Goal: Task Accomplishment & Management: Use online tool/utility

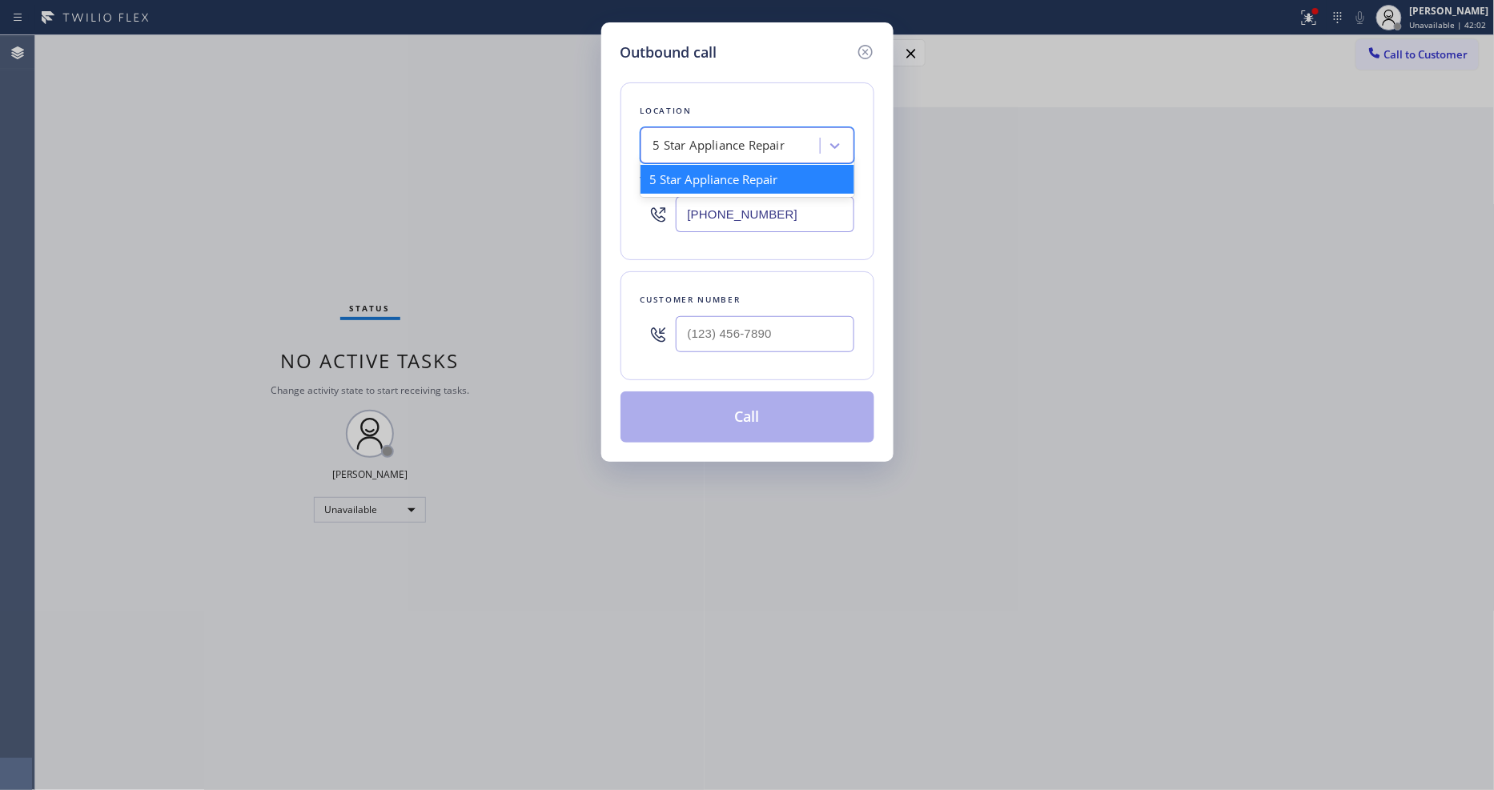
click at [756, 145] on div "5 Star Appliance Repair" at bounding box center [719, 146] width 132 height 18
paste input "Marvel Electricians Torrance"
type input "Marvel Electricians Torrance"
drag, startPoint x: 742, startPoint y: 177, endPoint x: 752, endPoint y: 160, distance: 19.8
click at [742, 178] on div "Marvel Electricians Torrance" at bounding box center [747, 179] width 214 height 29
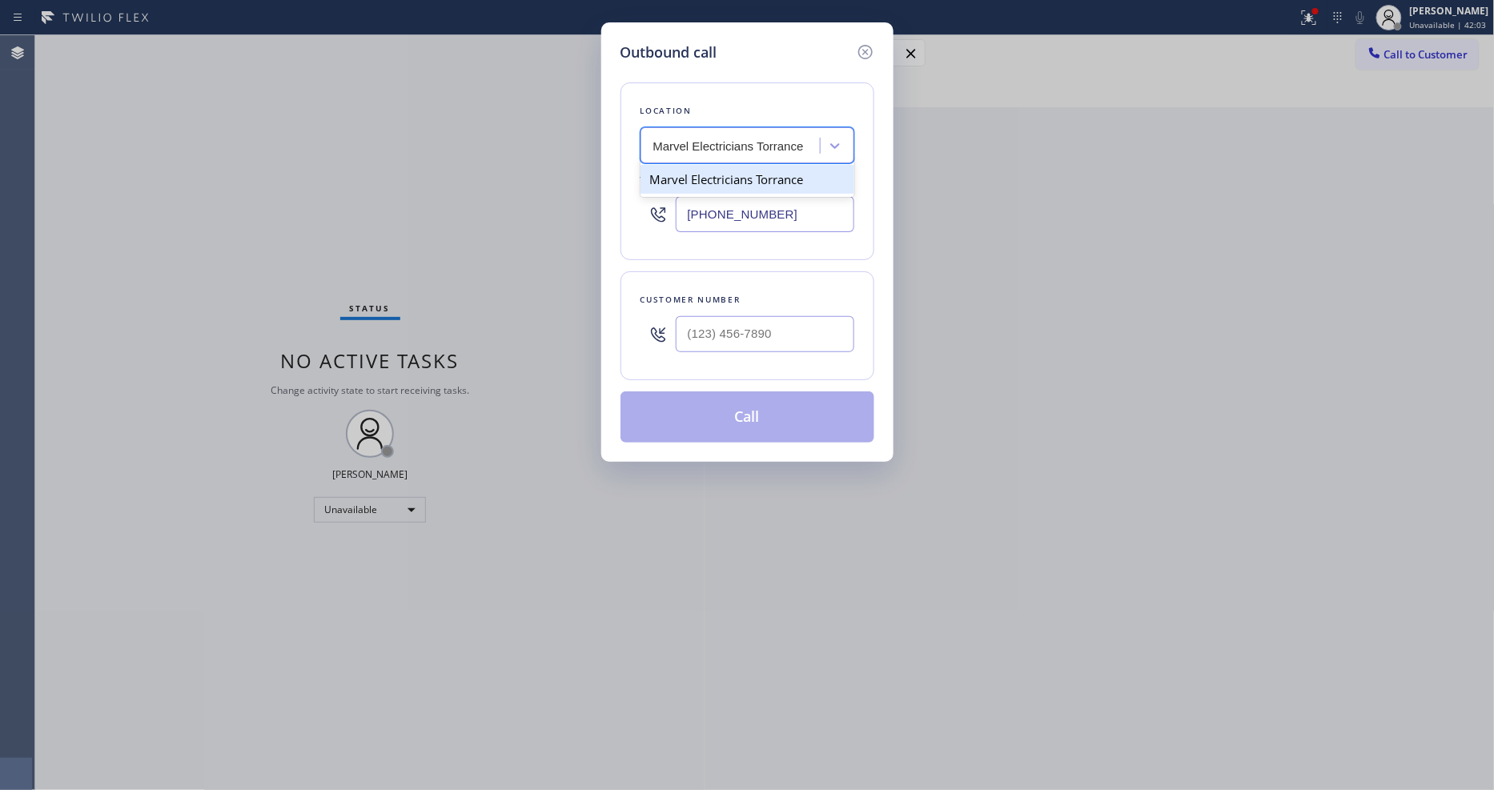
type input "[PHONE_NUMBER]"
click at [713, 325] on input "(___) ___-____" at bounding box center [765, 334] width 178 height 36
paste input "954) 376-2165"
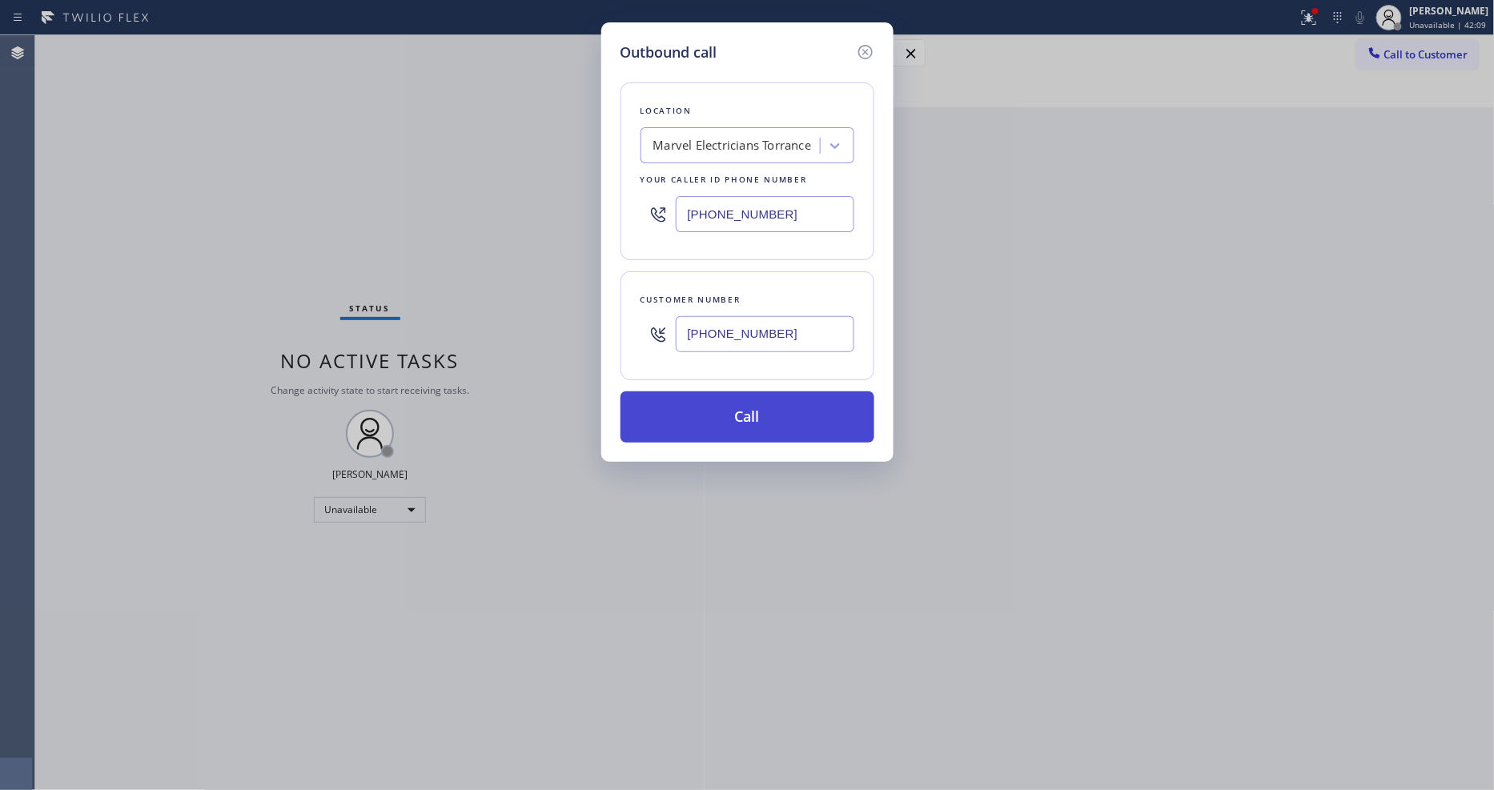
click at [706, 412] on button "Call" at bounding box center [747, 416] width 254 height 51
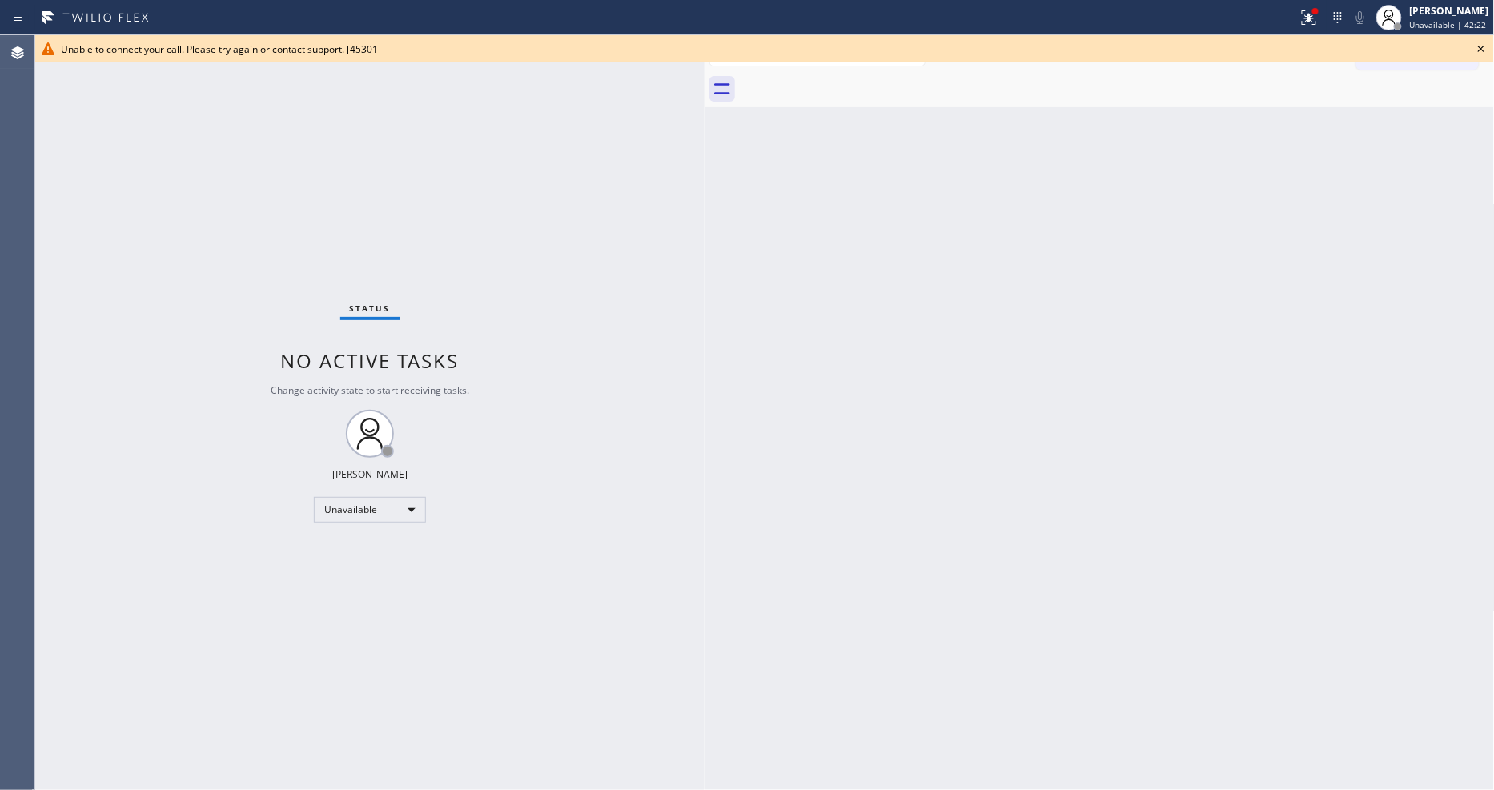
drag, startPoint x: 1478, startPoint y: 38, endPoint x: 1478, endPoint y: 46, distance: 8.0
click at [1478, 43] on div "Unable to connect your call. Please try again or contact support. [45301]" at bounding box center [764, 48] width 1458 height 27
click at [1475, 45] on icon at bounding box center [1480, 48] width 19 height 19
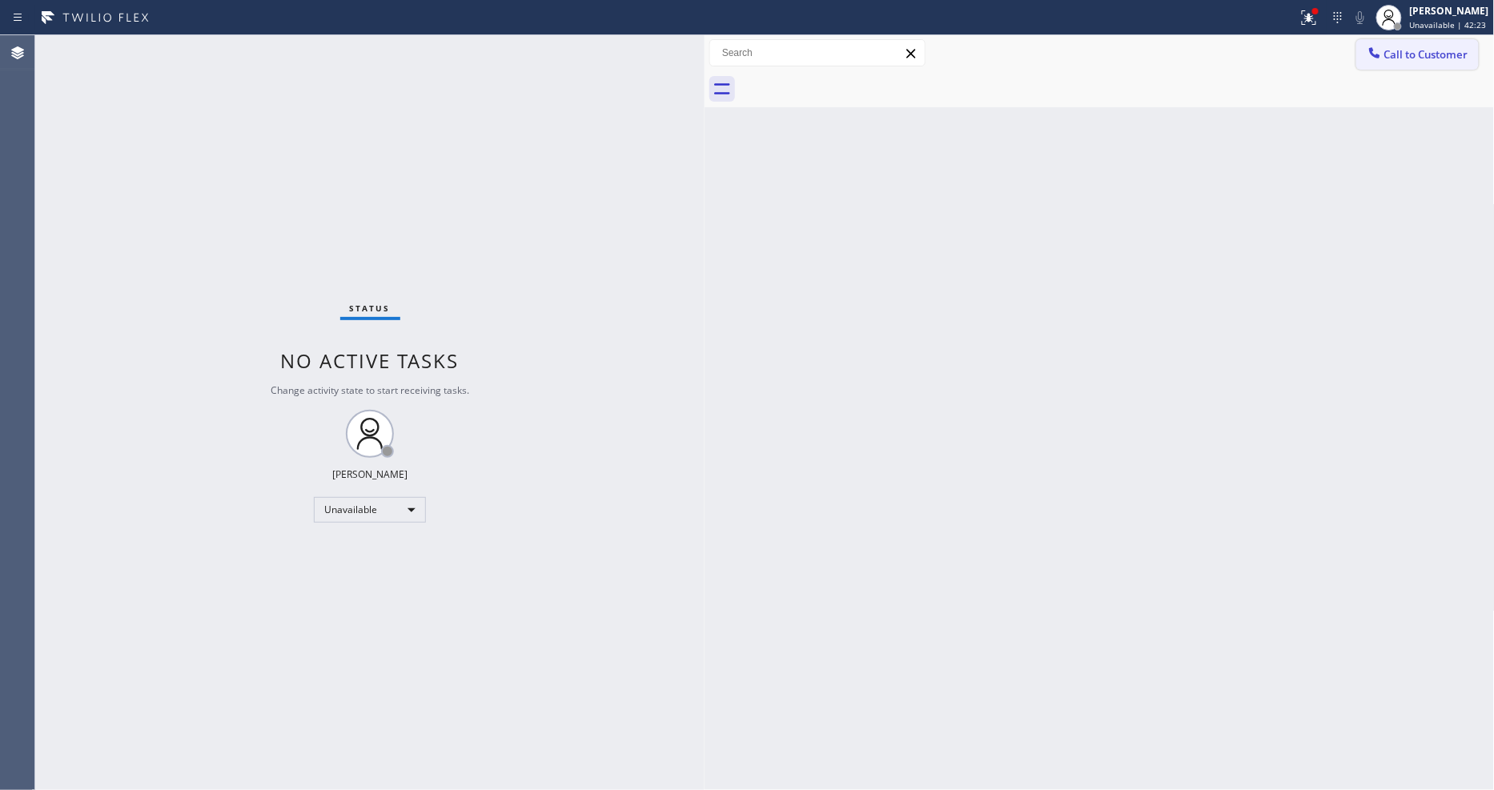
click at [1420, 65] on button "Call to Customer" at bounding box center [1417, 54] width 122 height 30
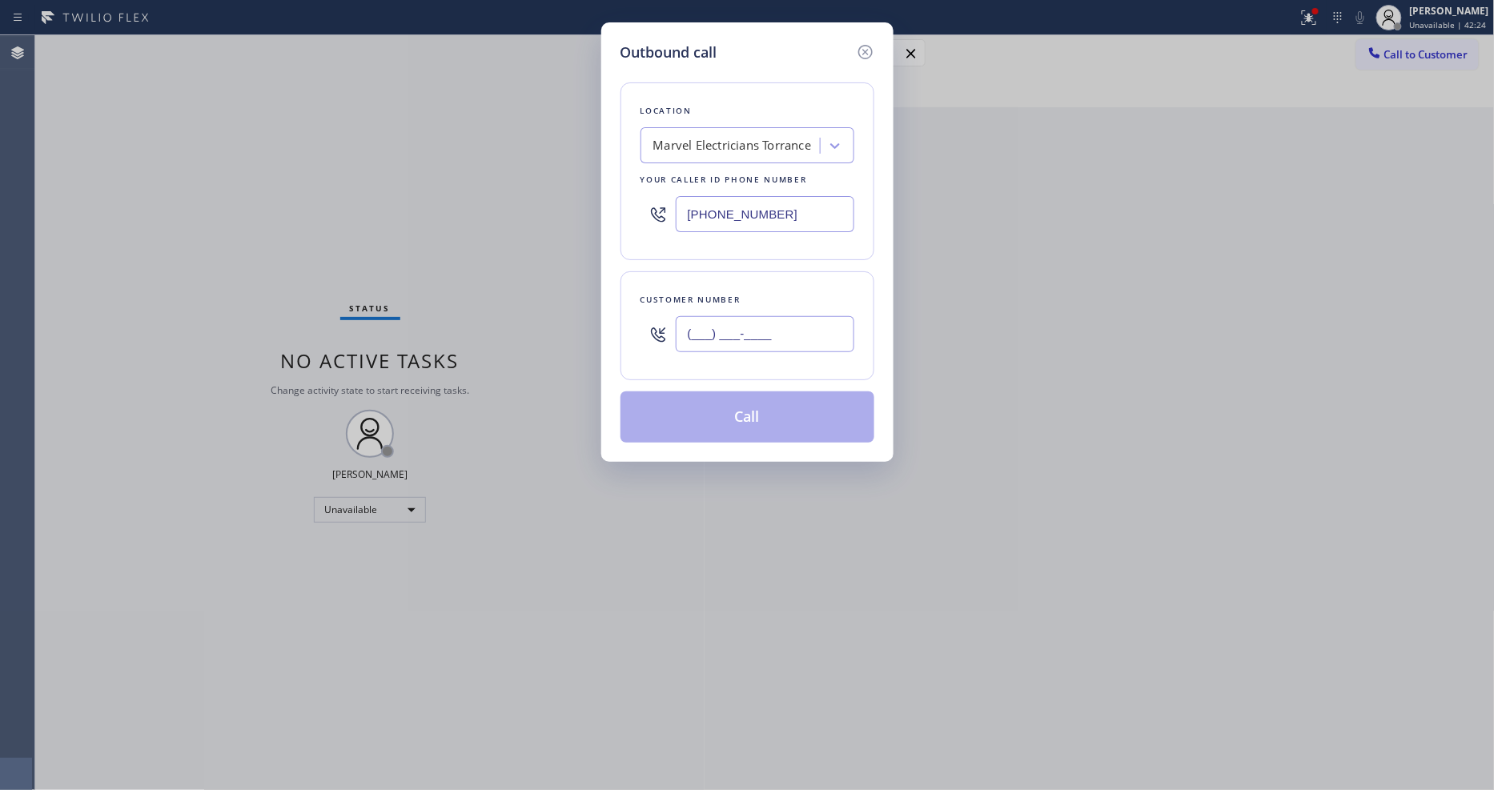
click at [740, 325] on input "(___) ___-____" at bounding box center [765, 334] width 178 height 36
paste input "954) 376-2165"
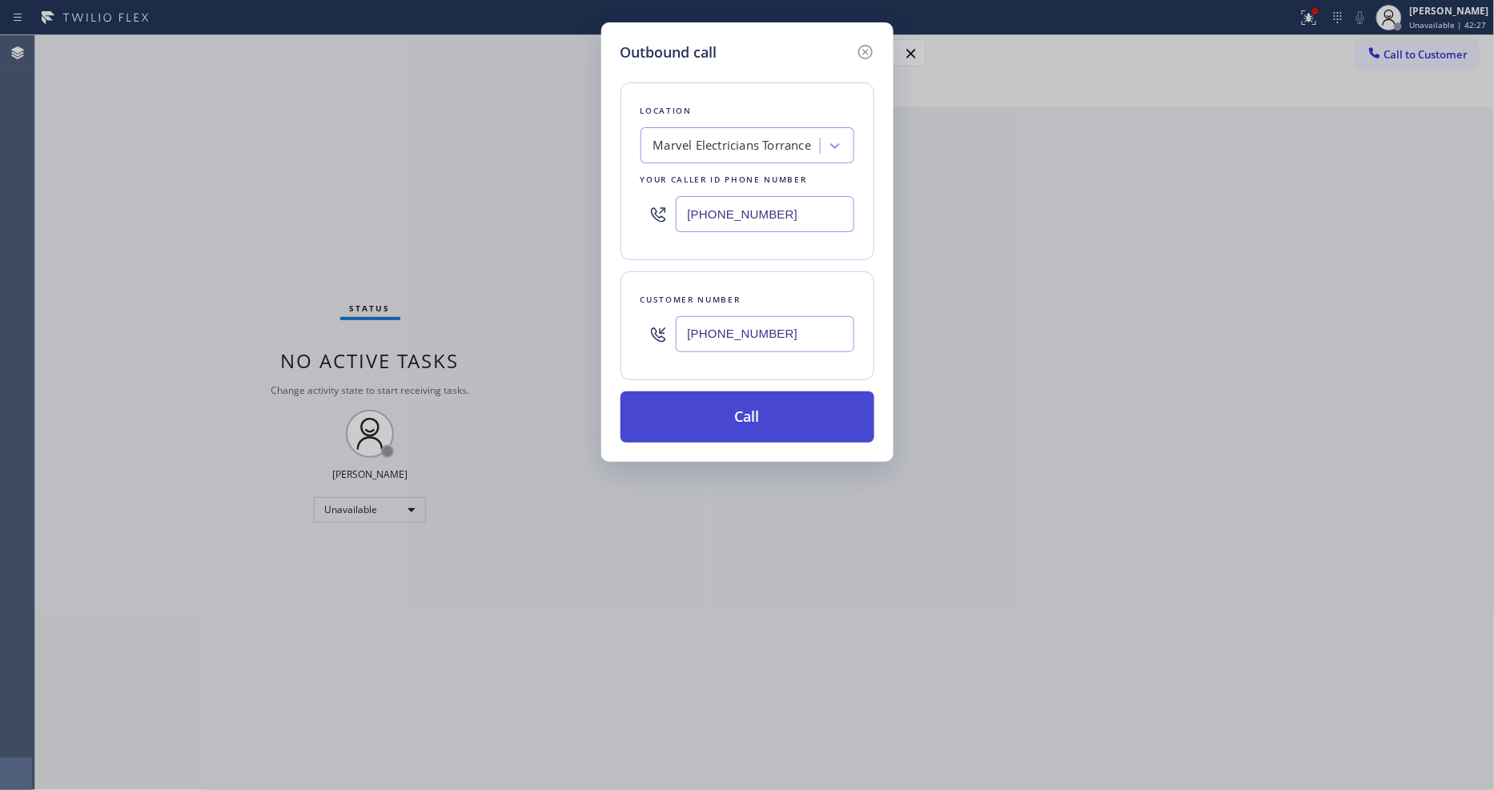
type input "[PHONE_NUMBER]"
click at [754, 405] on button "Call" at bounding box center [747, 416] width 254 height 51
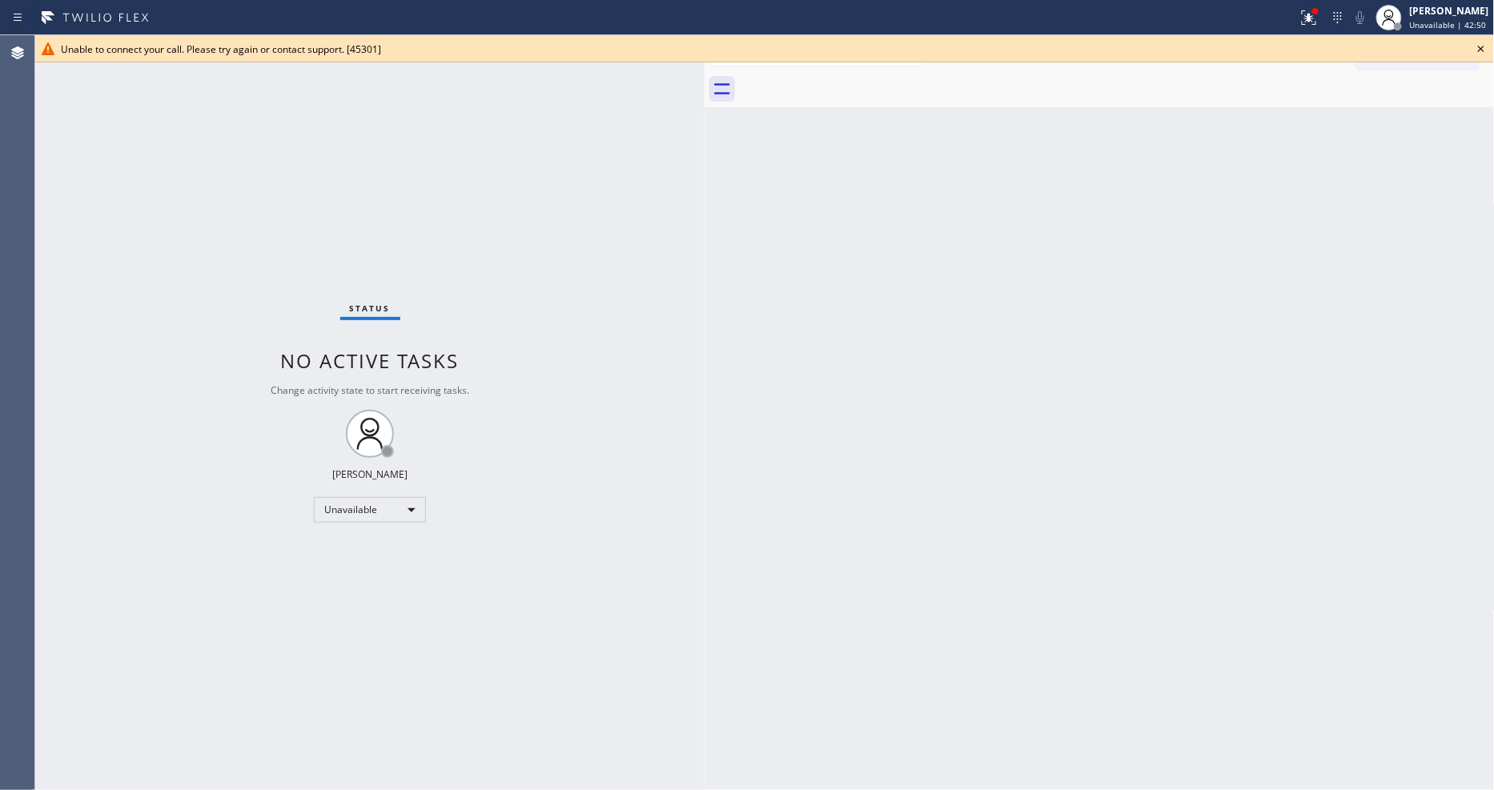
click at [1478, 45] on icon at bounding box center [1480, 48] width 19 height 19
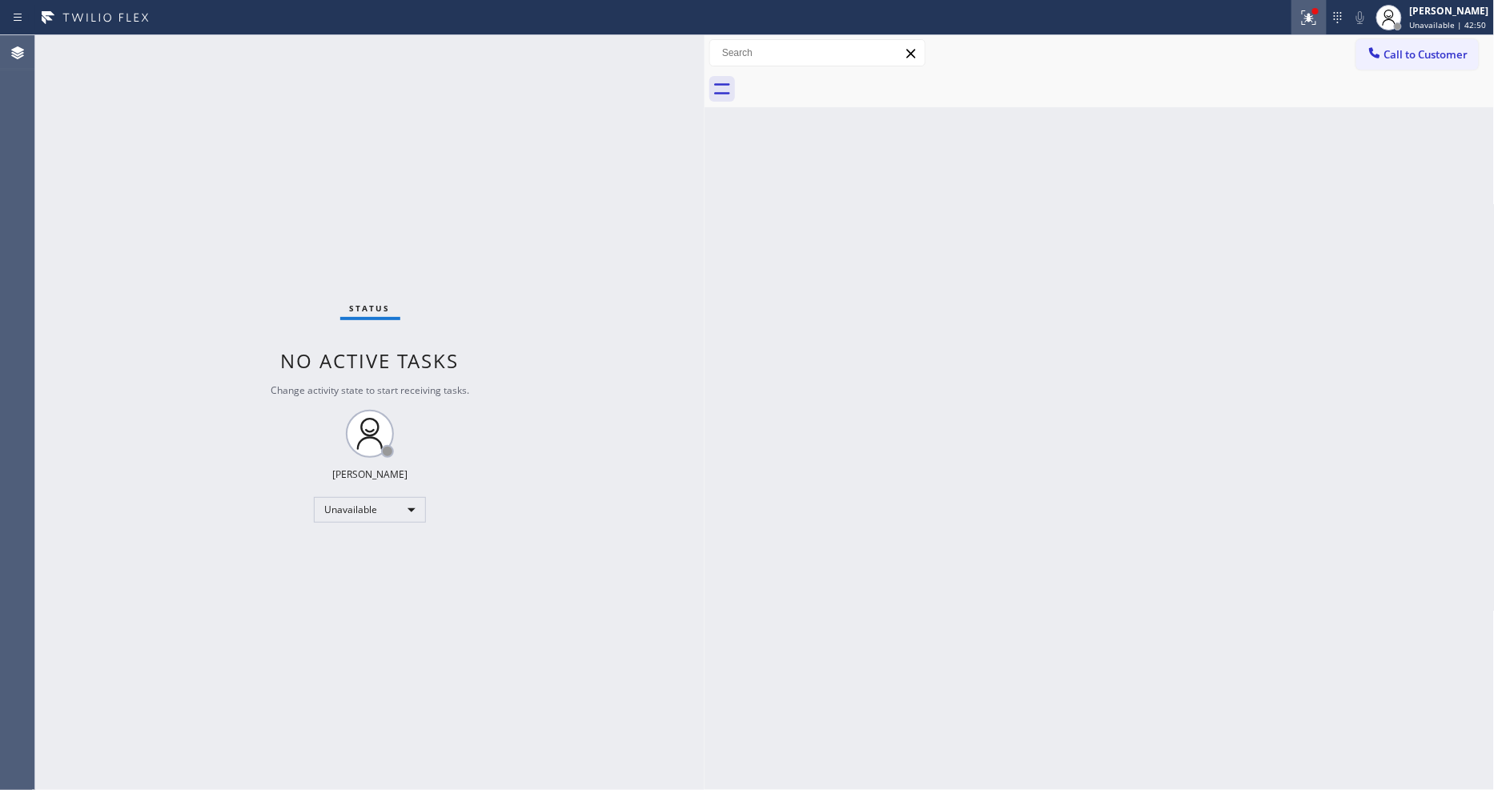
click at [1309, 12] on icon at bounding box center [1306, 15] width 10 height 11
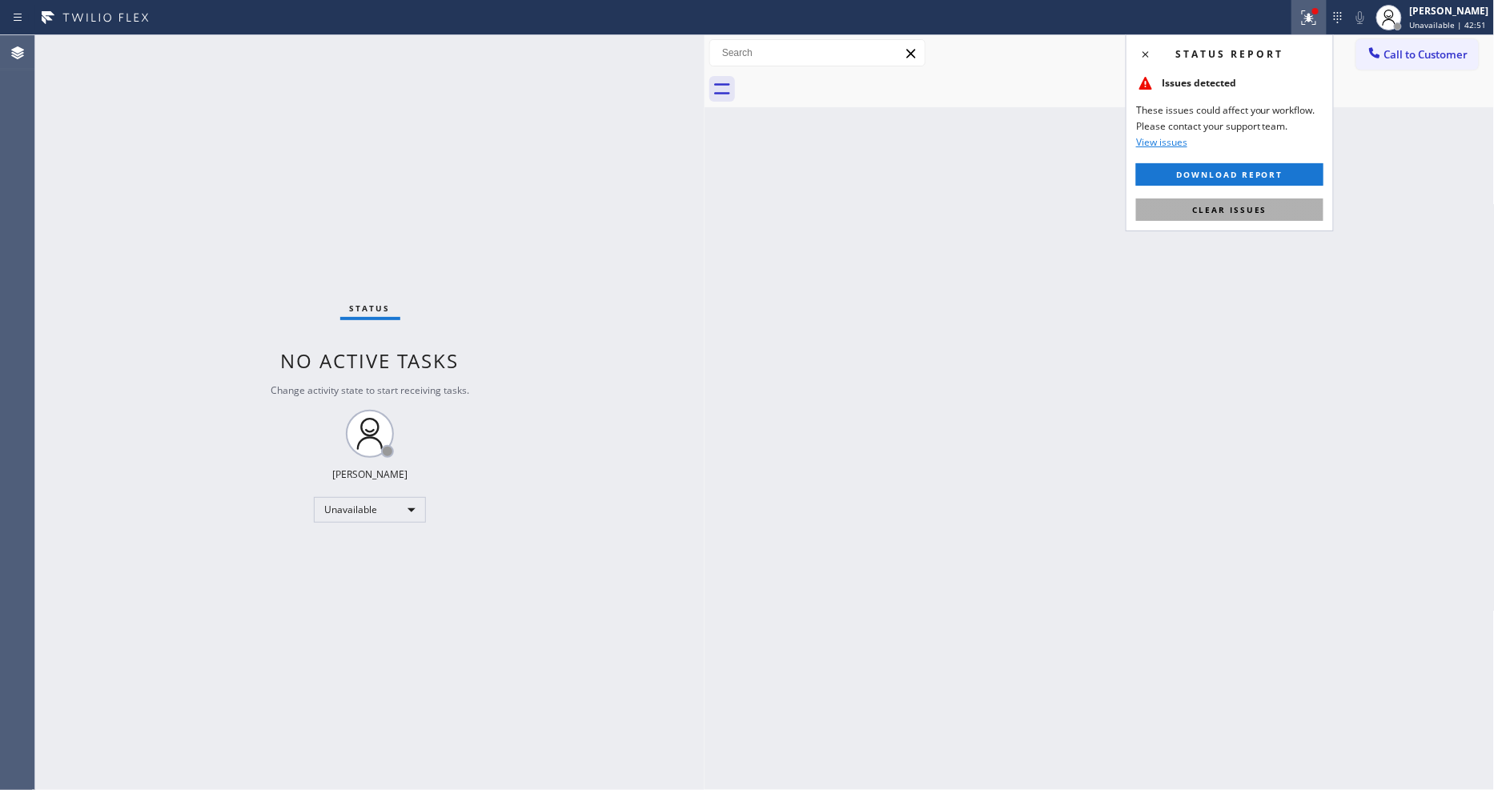
click at [1230, 209] on span "Clear issues" at bounding box center [1229, 209] width 75 height 11
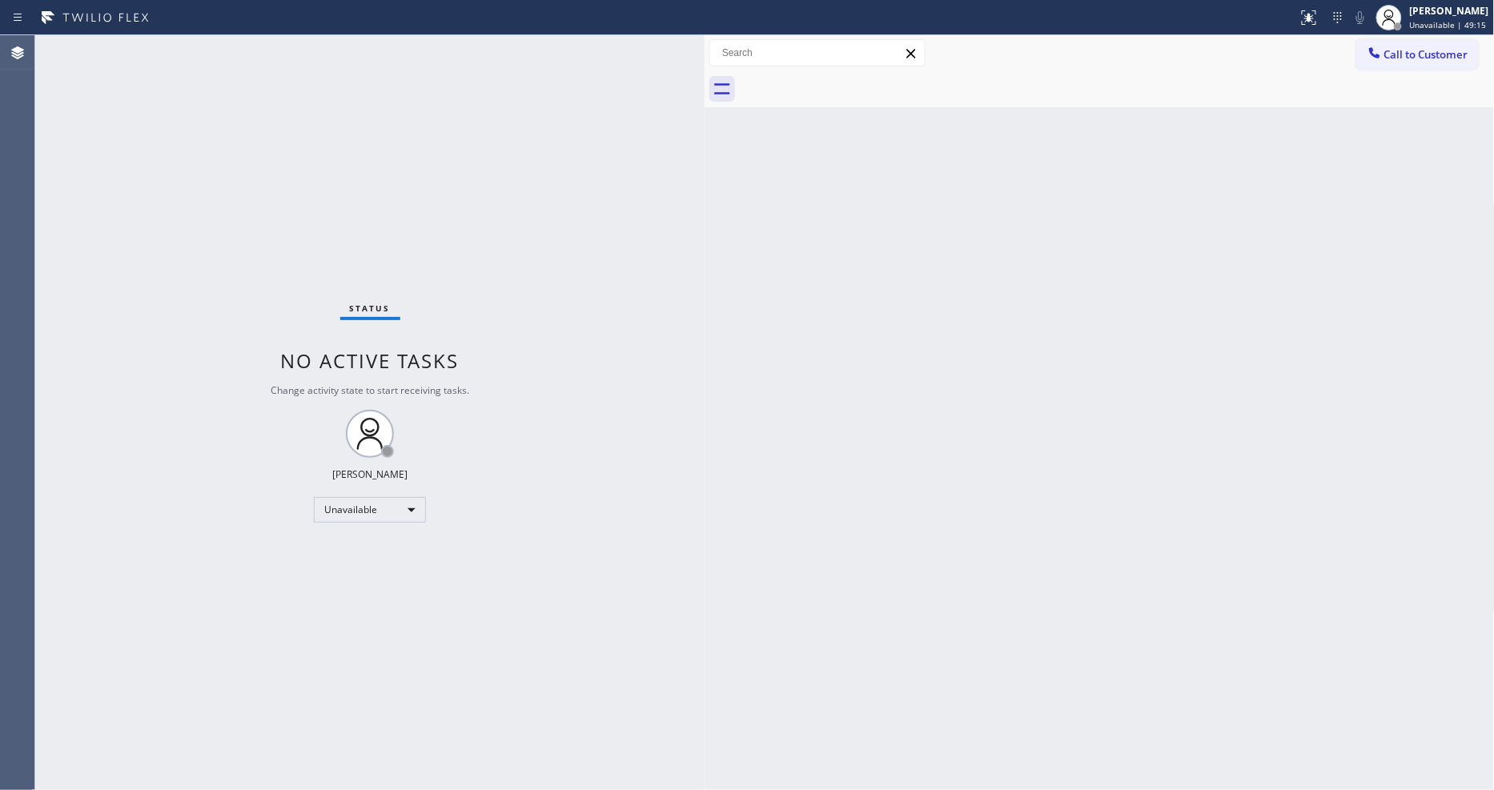
click at [1414, 62] on button "Call to Customer" at bounding box center [1417, 54] width 122 height 30
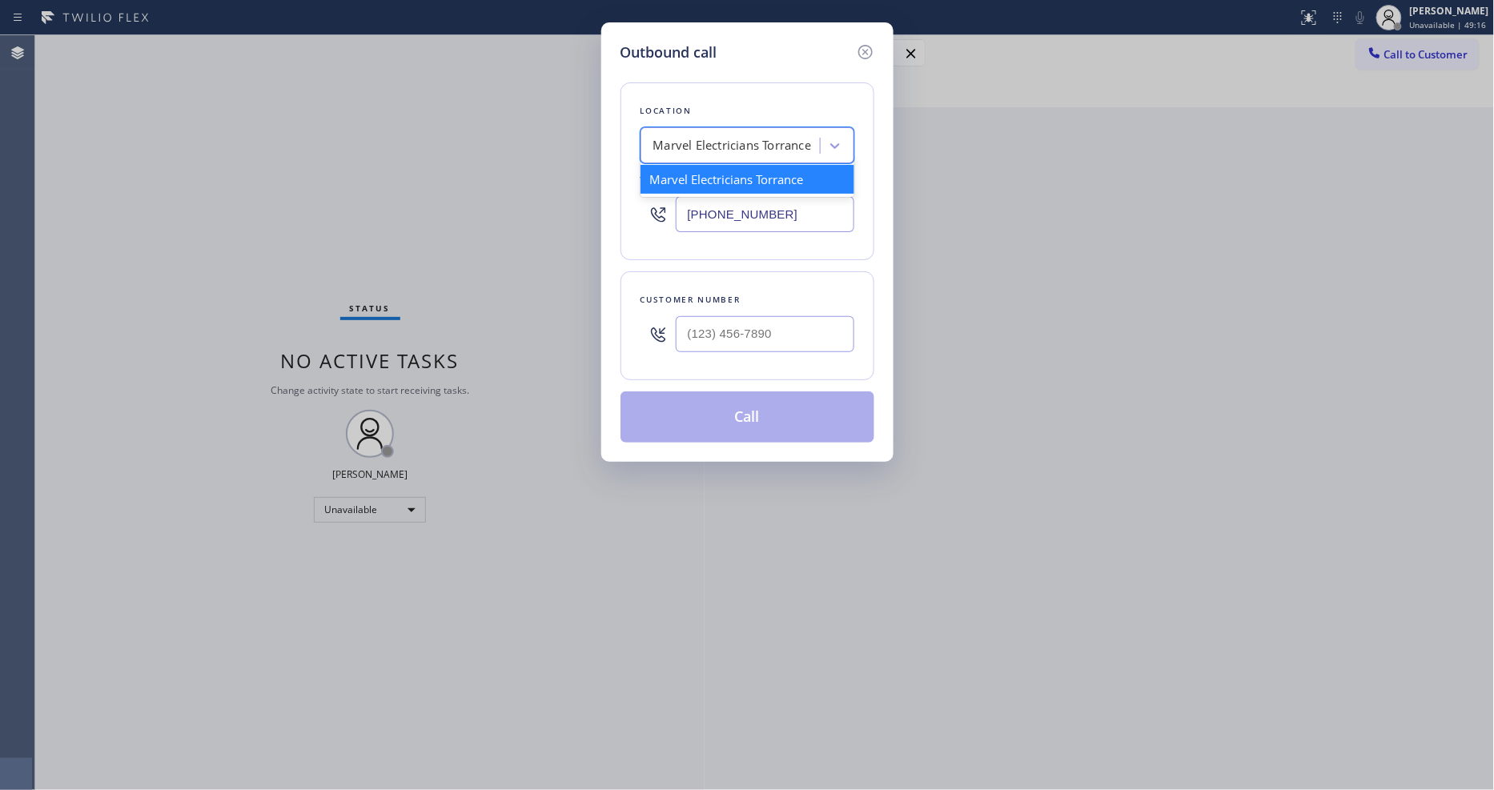
click at [745, 139] on div "Marvel Electricians Torrance" at bounding box center [732, 146] width 158 height 18
paste input "Sub Zero Appliance Repair Key Biscayne"
type input "Sub Zero Appliance Repair Key Biscayne"
drag, startPoint x: 726, startPoint y: 186, endPoint x: 720, endPoint y: 712, distance: 526.7
click at [726, 174] on div "Sub Zero Appliance Repair Key Biscayne" at bounding box center [747, 187] width 214 height 45
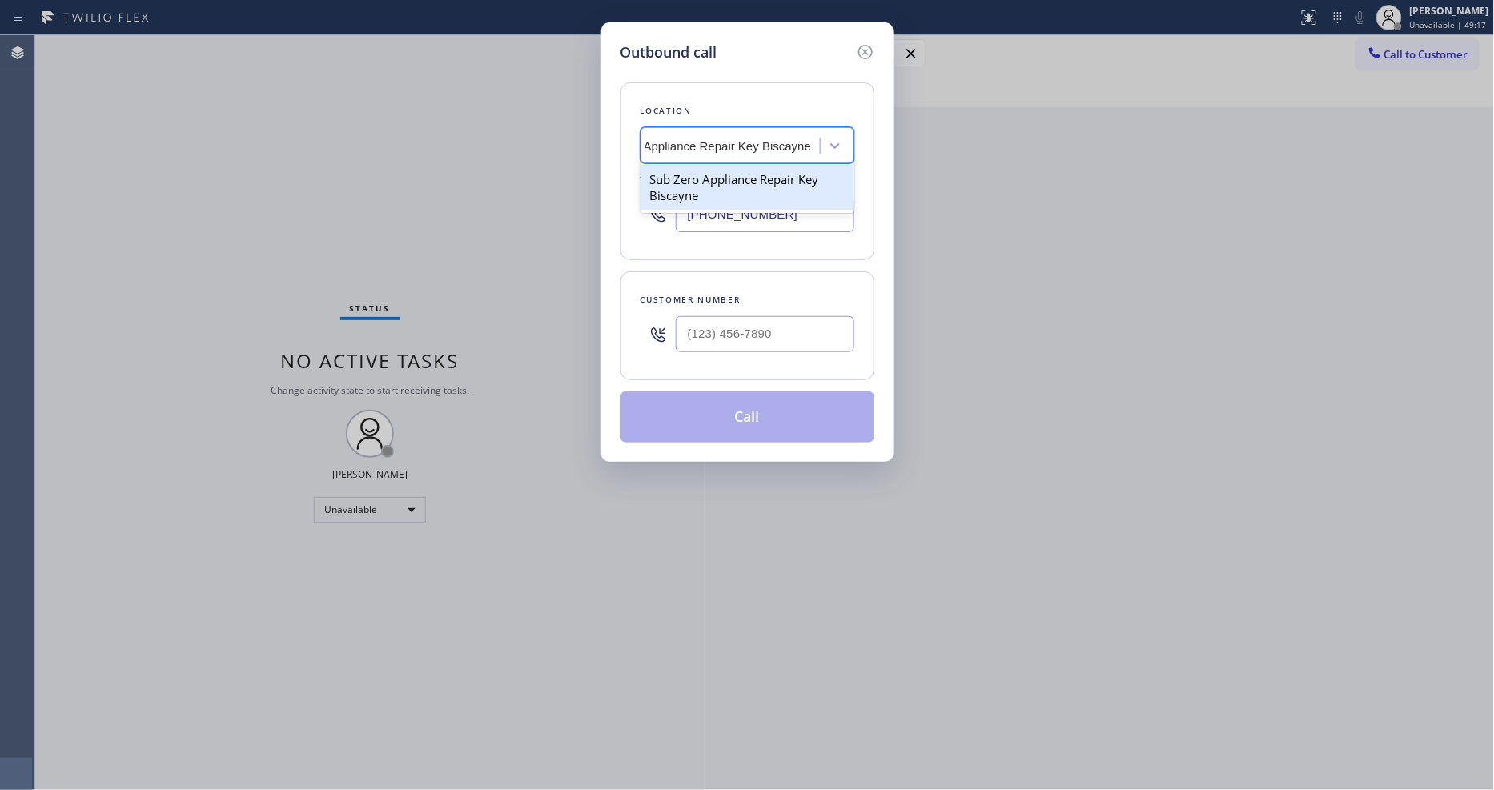
type input "[PHONE_NUMBER]"
click at [728, 325] on input "(___) ___-____" at bounding box center [765, 334] width 178 height 36
paste input "786) 777-8478"
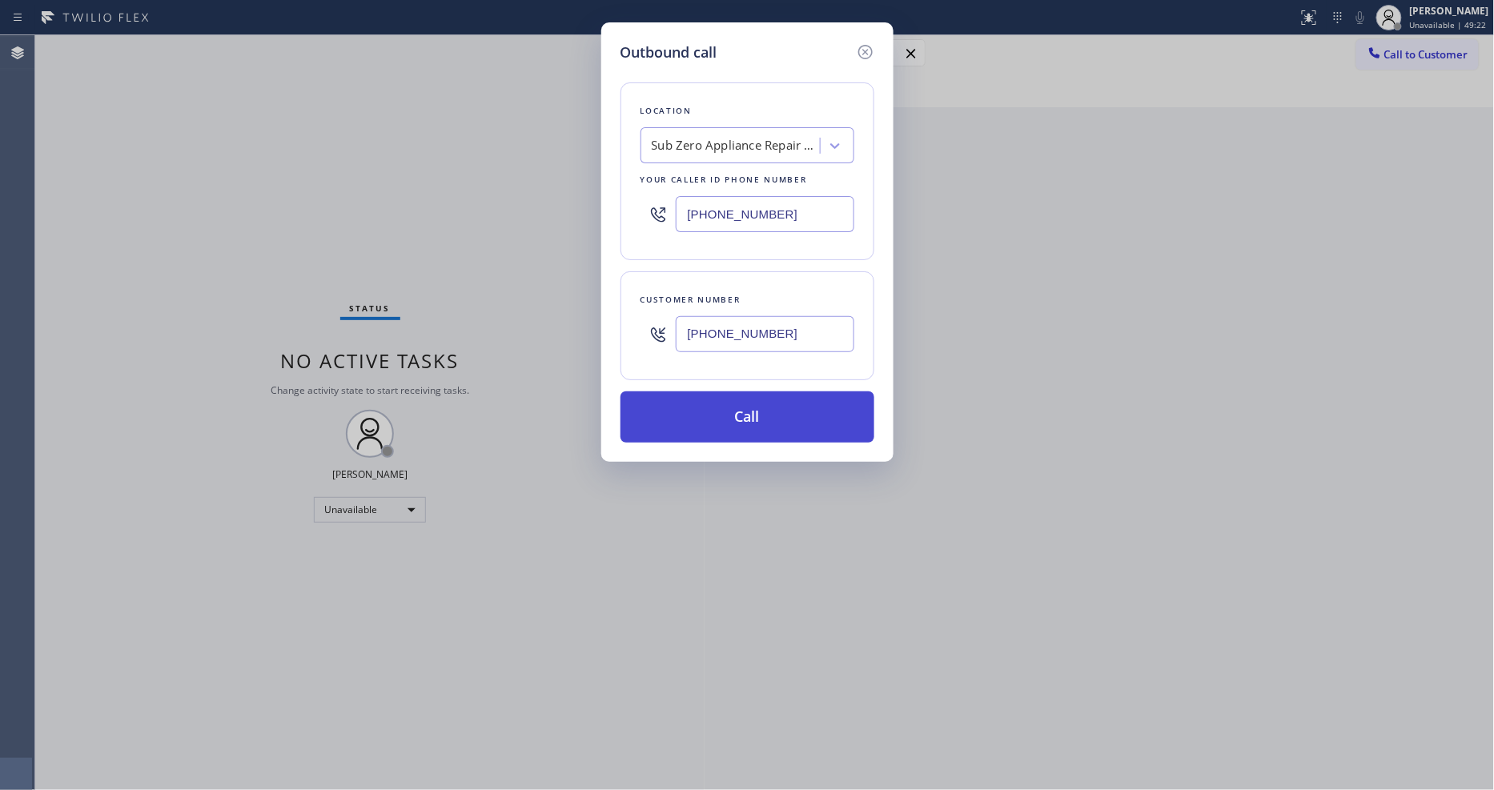
type input "[PHONE_NUMBER]"
click at [710, 416] on button "Call" at bounding box center [747, 416] width 254 height 51
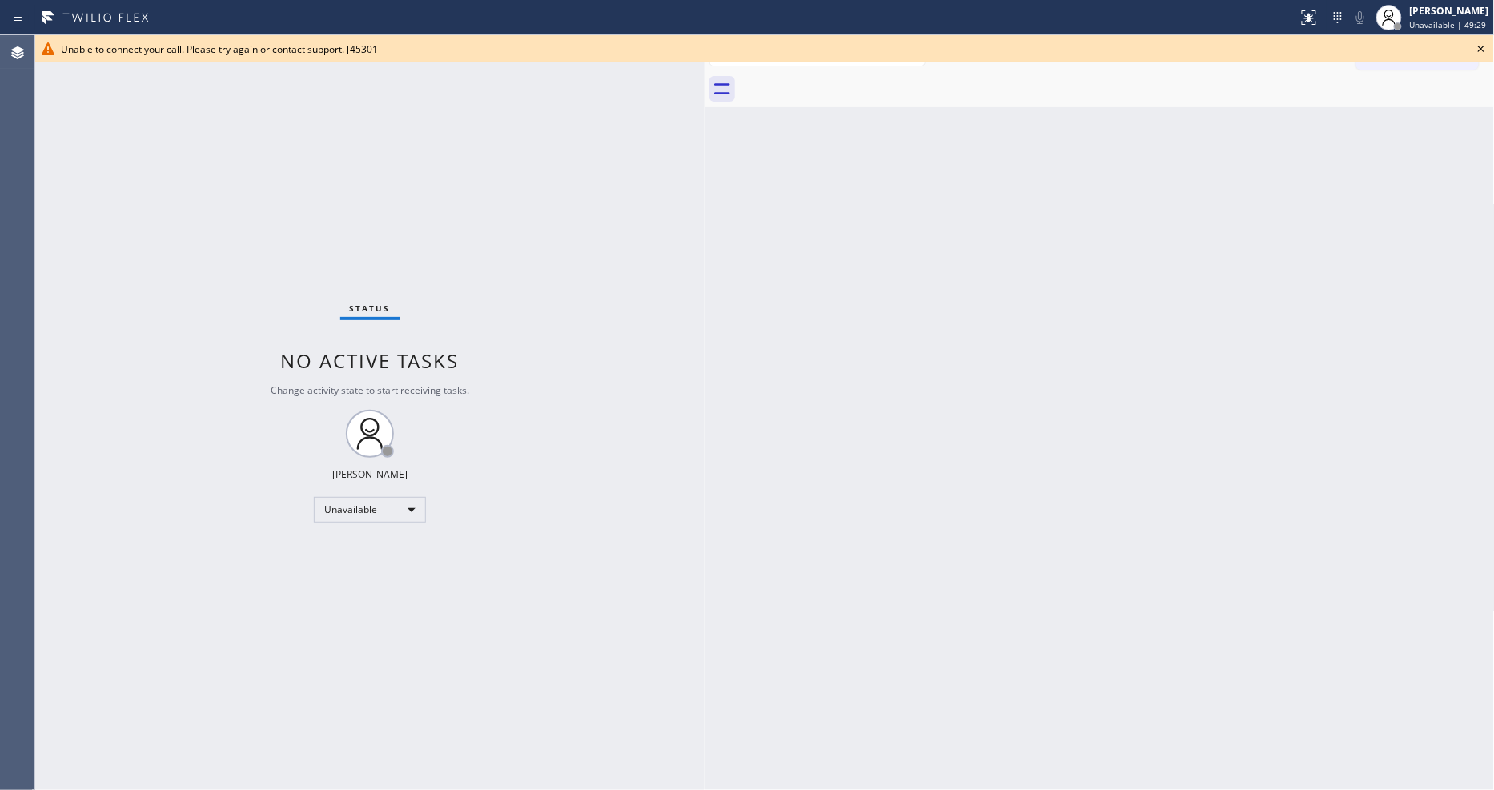
click at [1474, 42] on icon at bounding box center [1480, 48] width 19 height 19
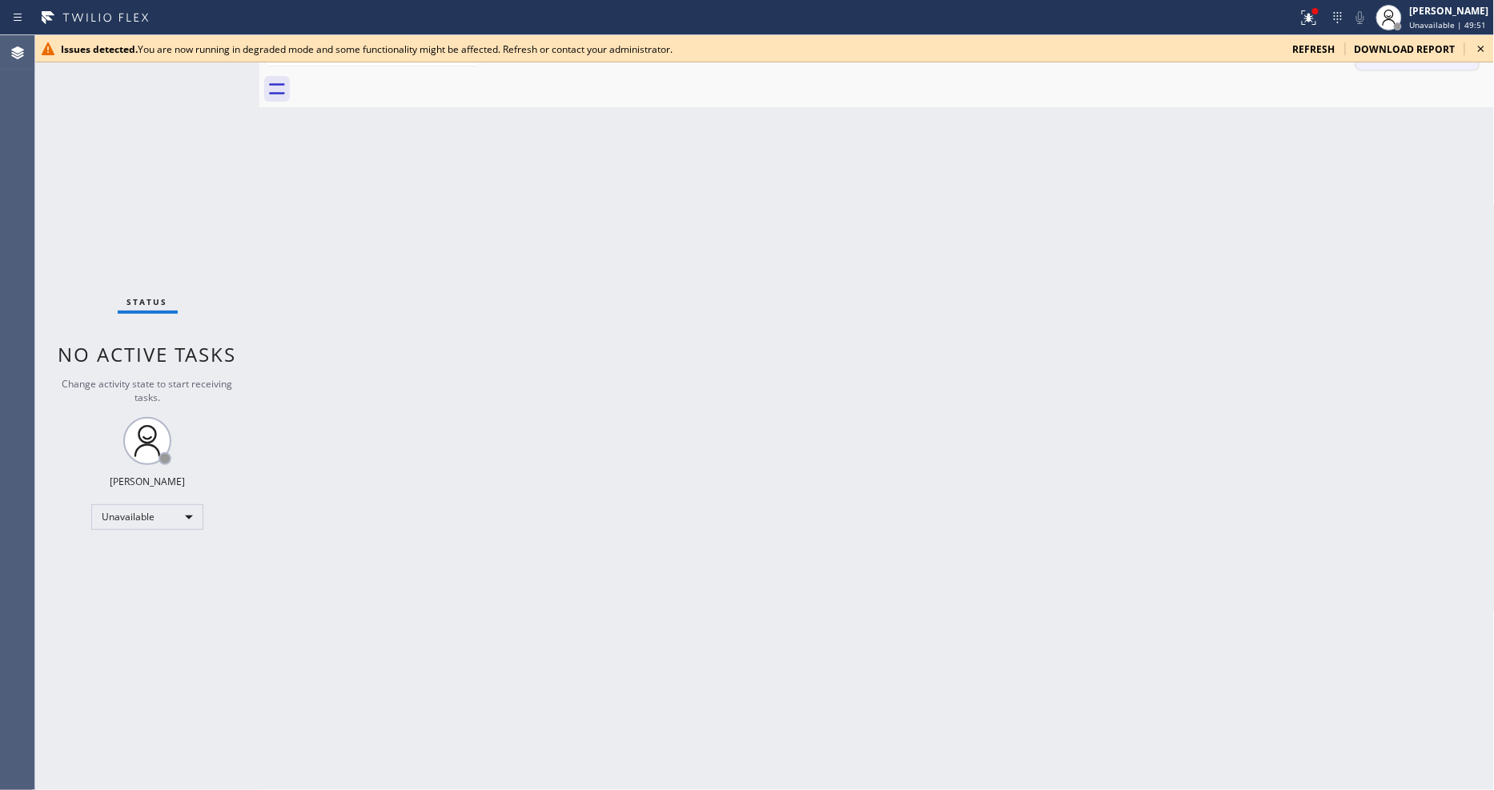
drag, startPoint x: 1482, startPoint y: 50, endPoint x: 1466, endPoint y: 50, distance: 16.0
click at [1482, 50] on icon at bounding box center [1480, 48] width 19 height 19
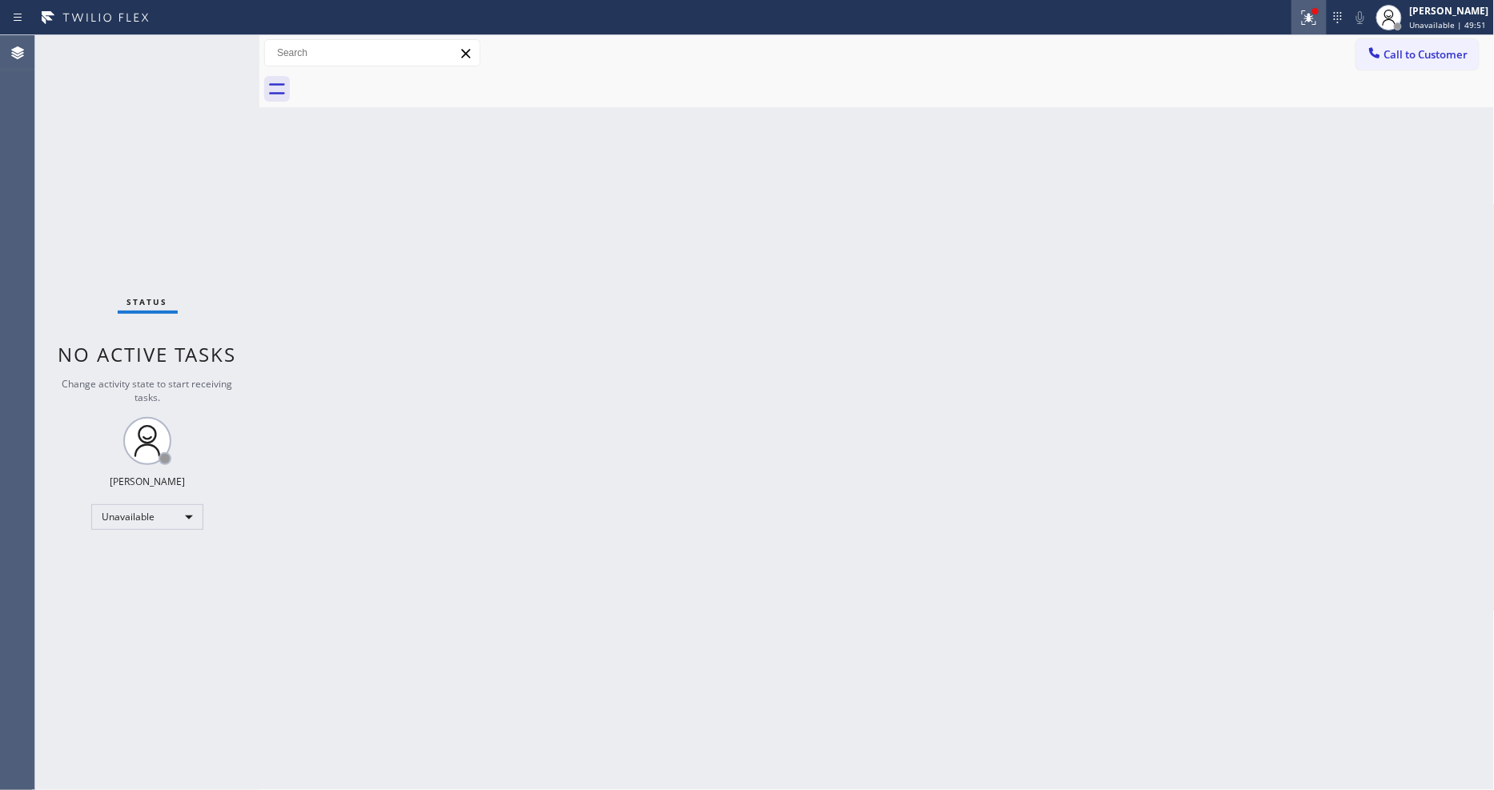
click at [1309, 11] on icon at bounding box center [1308, 17] width 19 height 19
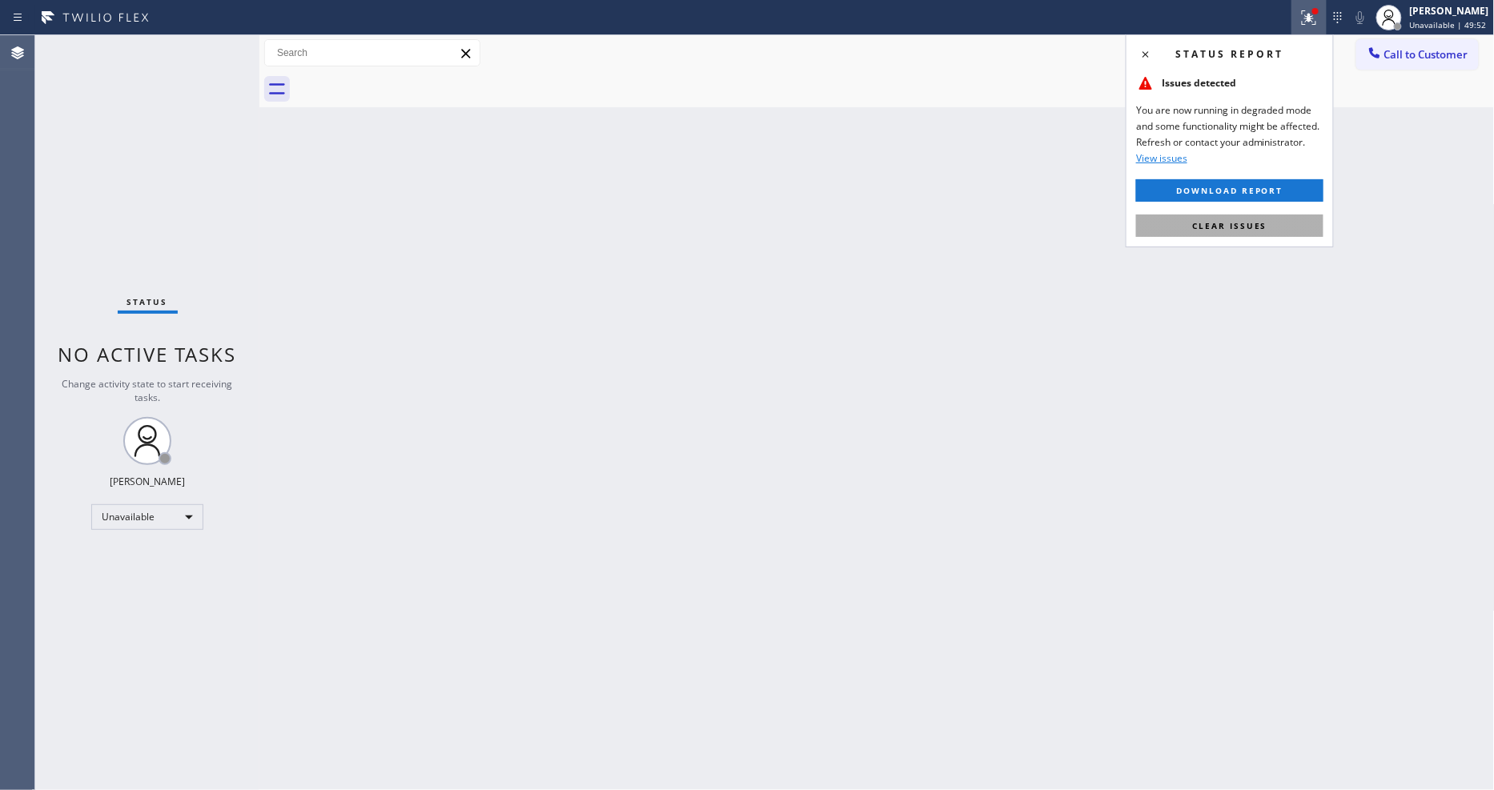
click at [1282, 225] on button "Clear issues" at bounding box center [1229, 226] width 187 height 22
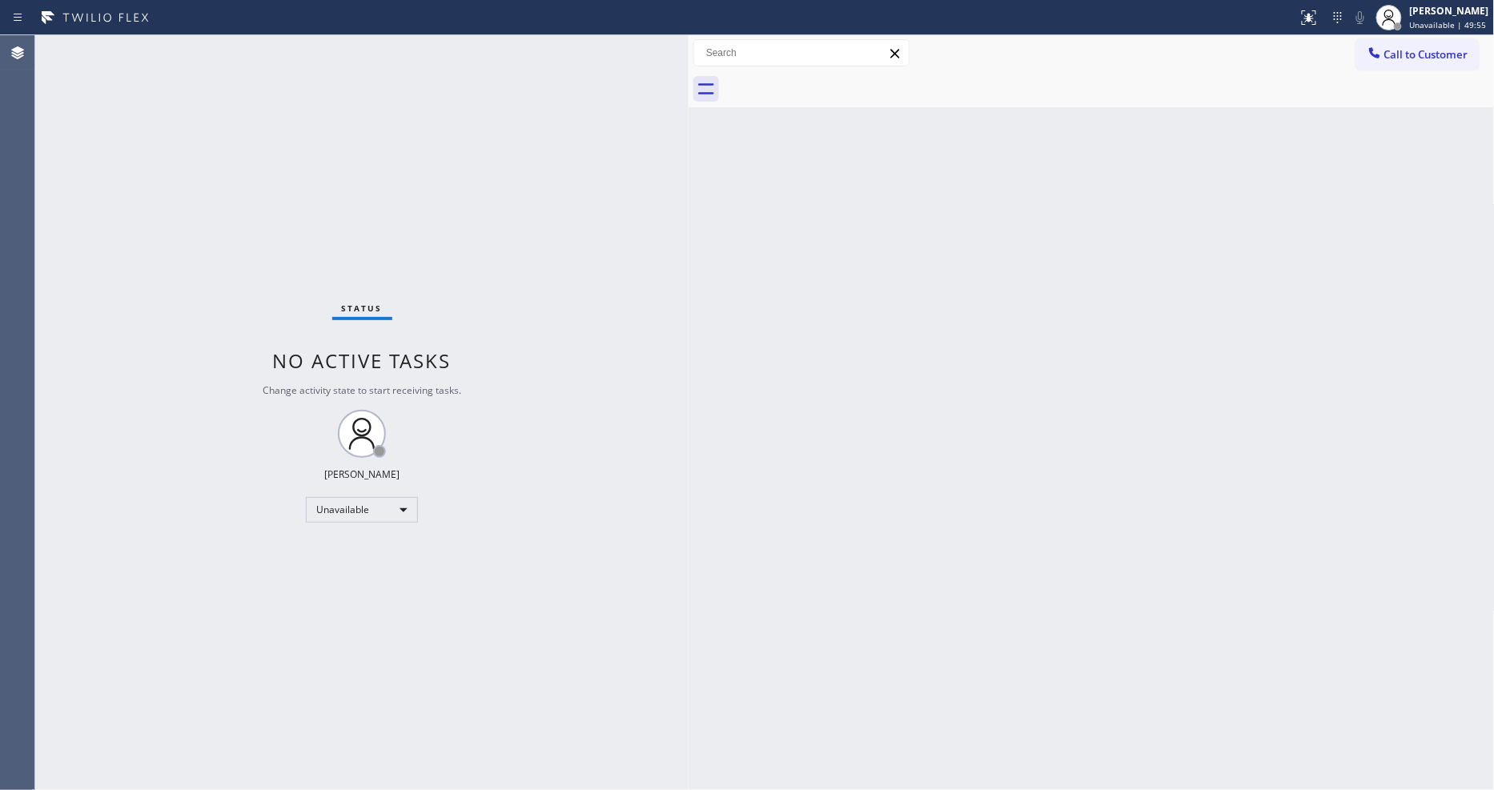
drag, startPoint x: 260, startPoint y: 59, endPoint x: 688, endPoint y: 99, distance: 430.1
click at [688, 99] on div at bounding box center [688, 412] width 0 height 755
click at [1434, 46] on button "Call to Customer" at bounding box center [1417, 54] width 122 height 30
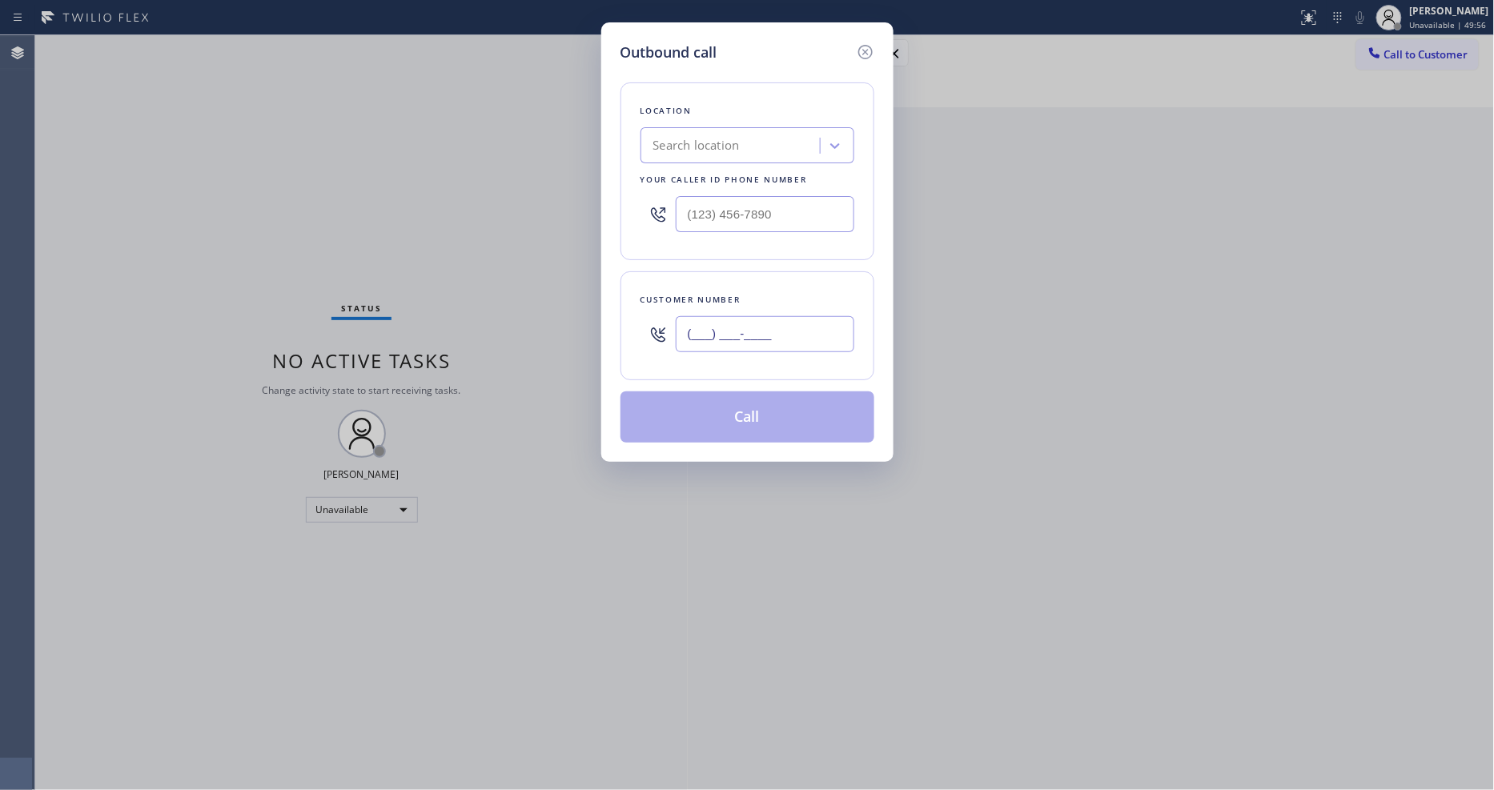
click at [710, 336] on input "(___) ___-____" at bounding box center [765, 334] width 178 height 36
paste input "786) 777-8478"
type input "[PHONE_NUMBER]"
click at [737, 137] on div "Search location" at bounding box center [696, 146] width 86 height 18
paste input "Sub Zero Appliance Repair Key Biscayne"
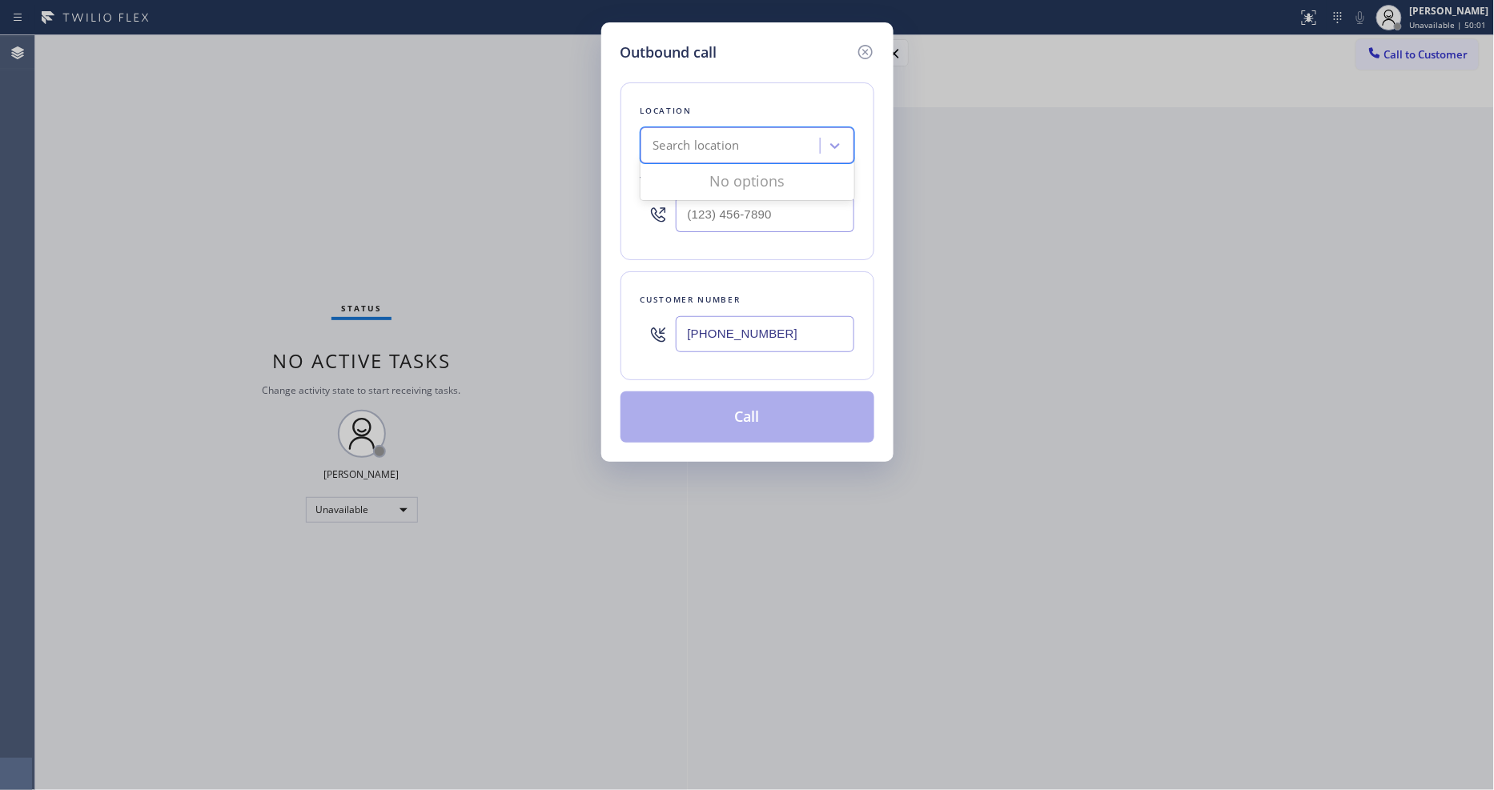
type input "Sub Zero Appliance Repair Key Biscayne"
click at [689, 179] on div "Sub Zero Appliance Repair Key Biscayne" at bounding box center [747, 187] width 214 height 45
type input "[PHONE_NUMBER]"
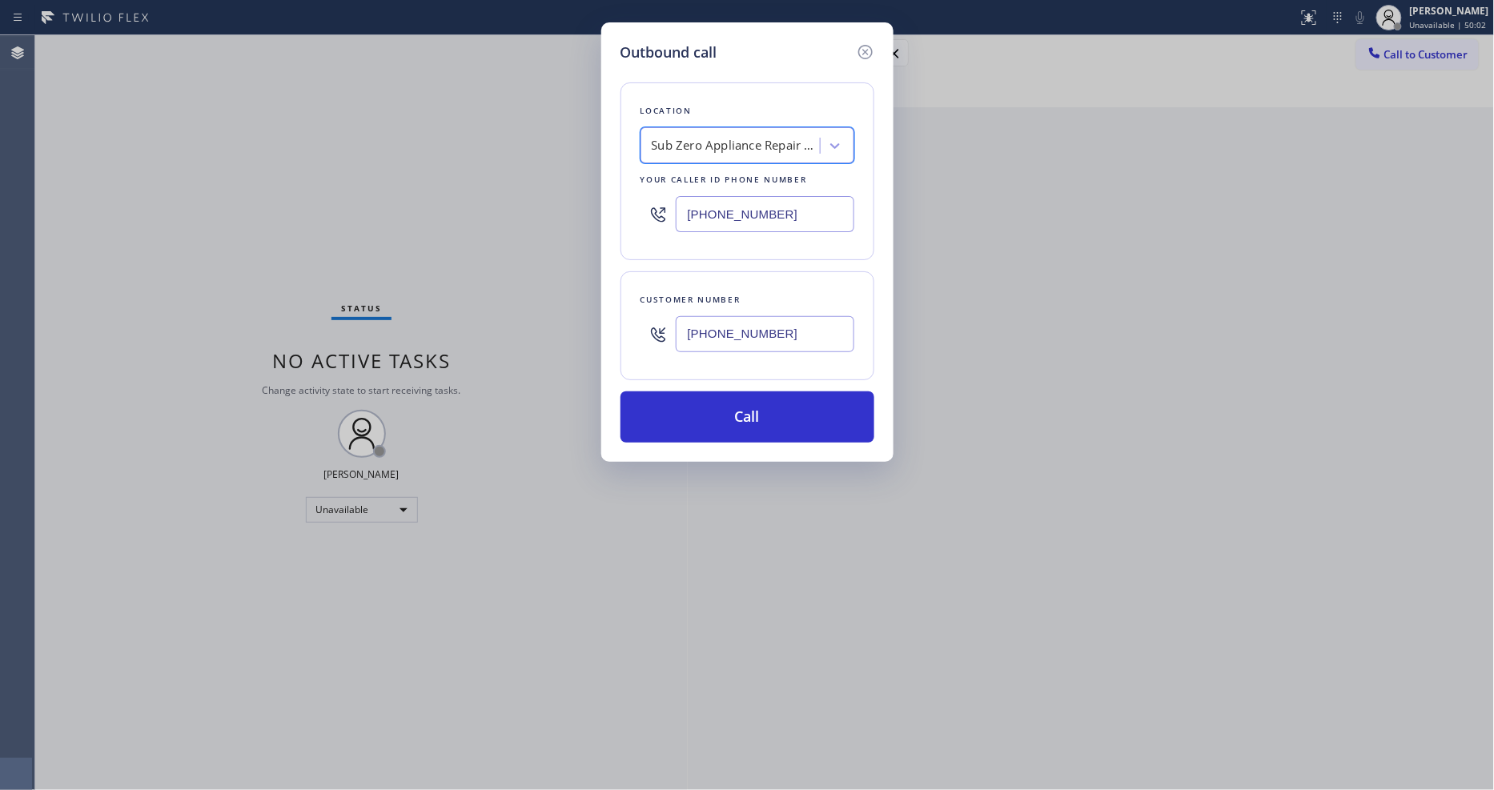
scroll to position [0, 2]
click at [733, 416] on button "Call" at bounding box center [747, 416] width 254 height 51
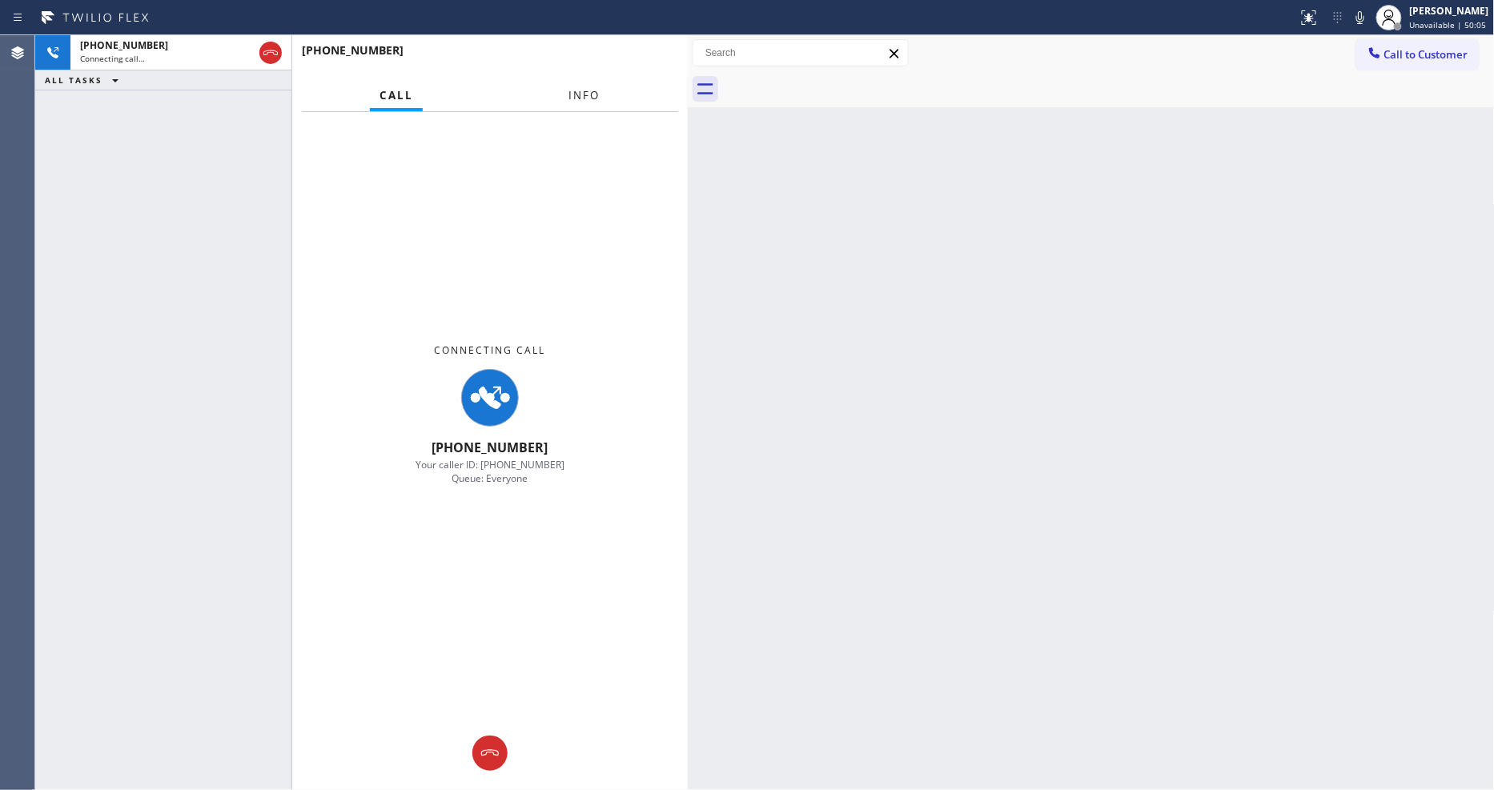
click at [573, 88] on span "Info" at bounding box center [584, 95] width 31 height 14
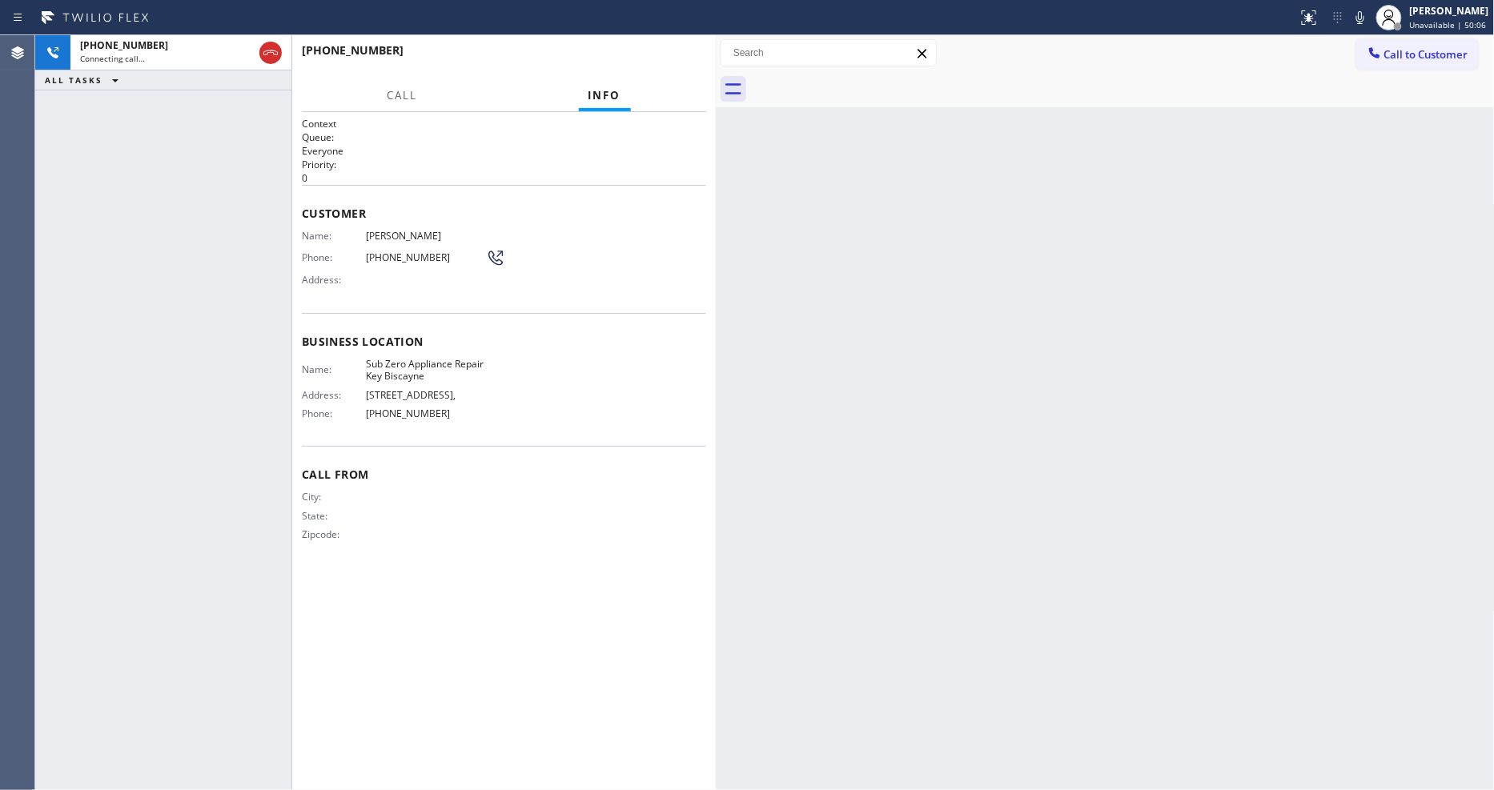
drag, startPoint x: 683, startPoint y: 137, endPoint x: 702, endPoint y: 170, distance: 38.7
click at [716, 142] on div at bounding box center [716, 412] width 0 height 755
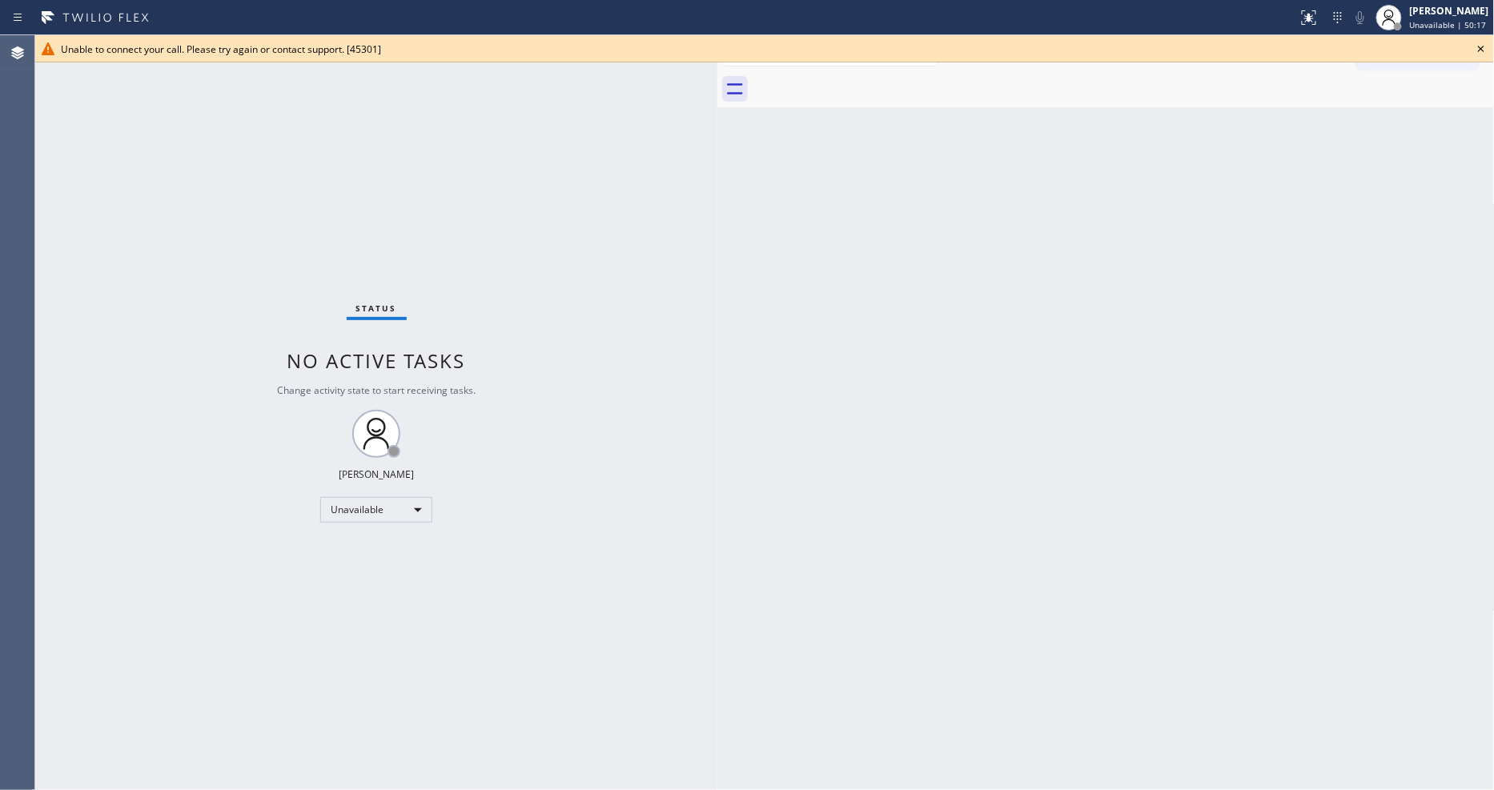
click at [1478, 49] on icon at bounding box center [1480, 48] width 19 height 19
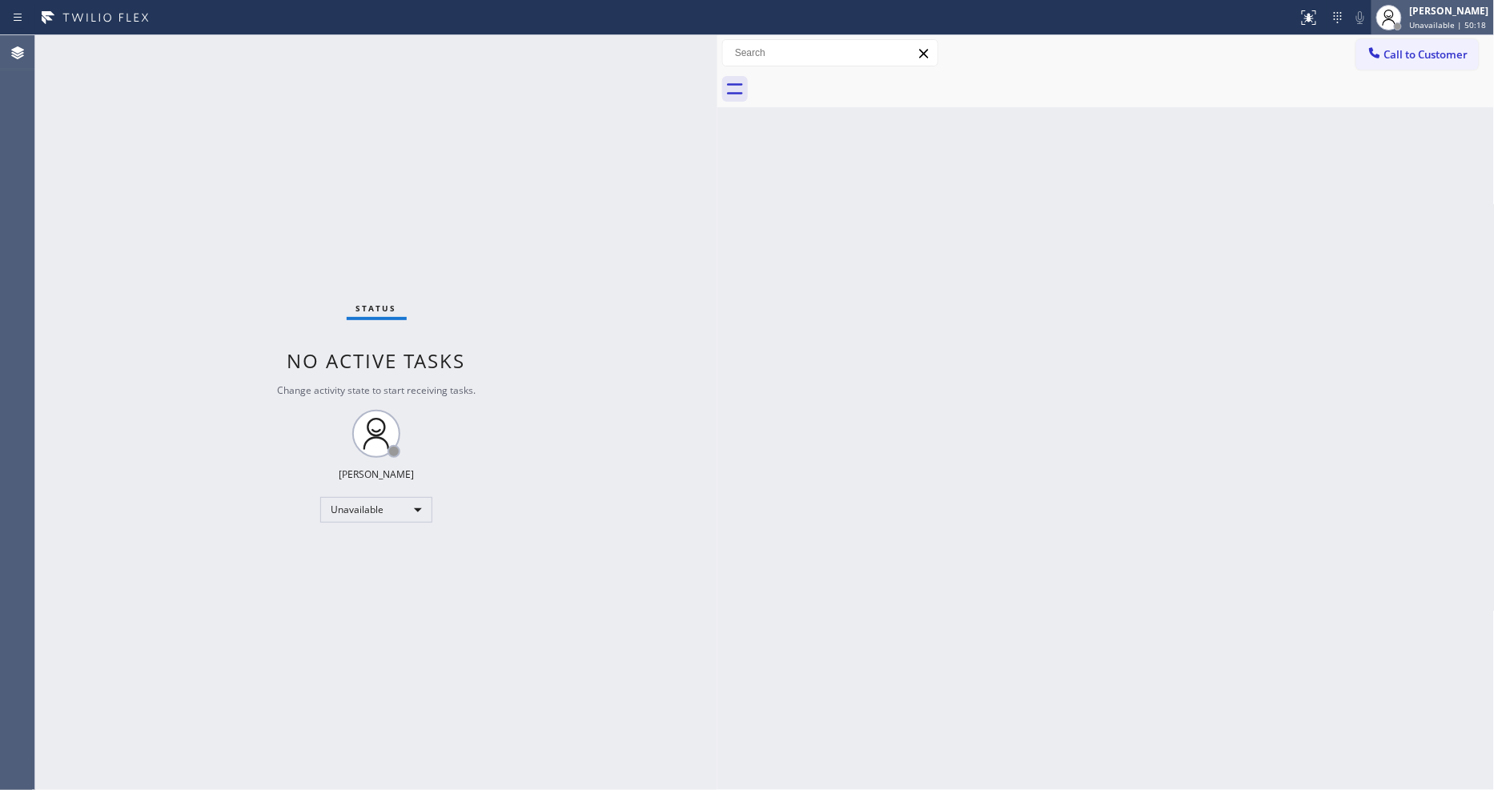
click at [1434, 5] on div "[PERSON_NAME]" at bounding box center [1449, 11] width 79 height 14
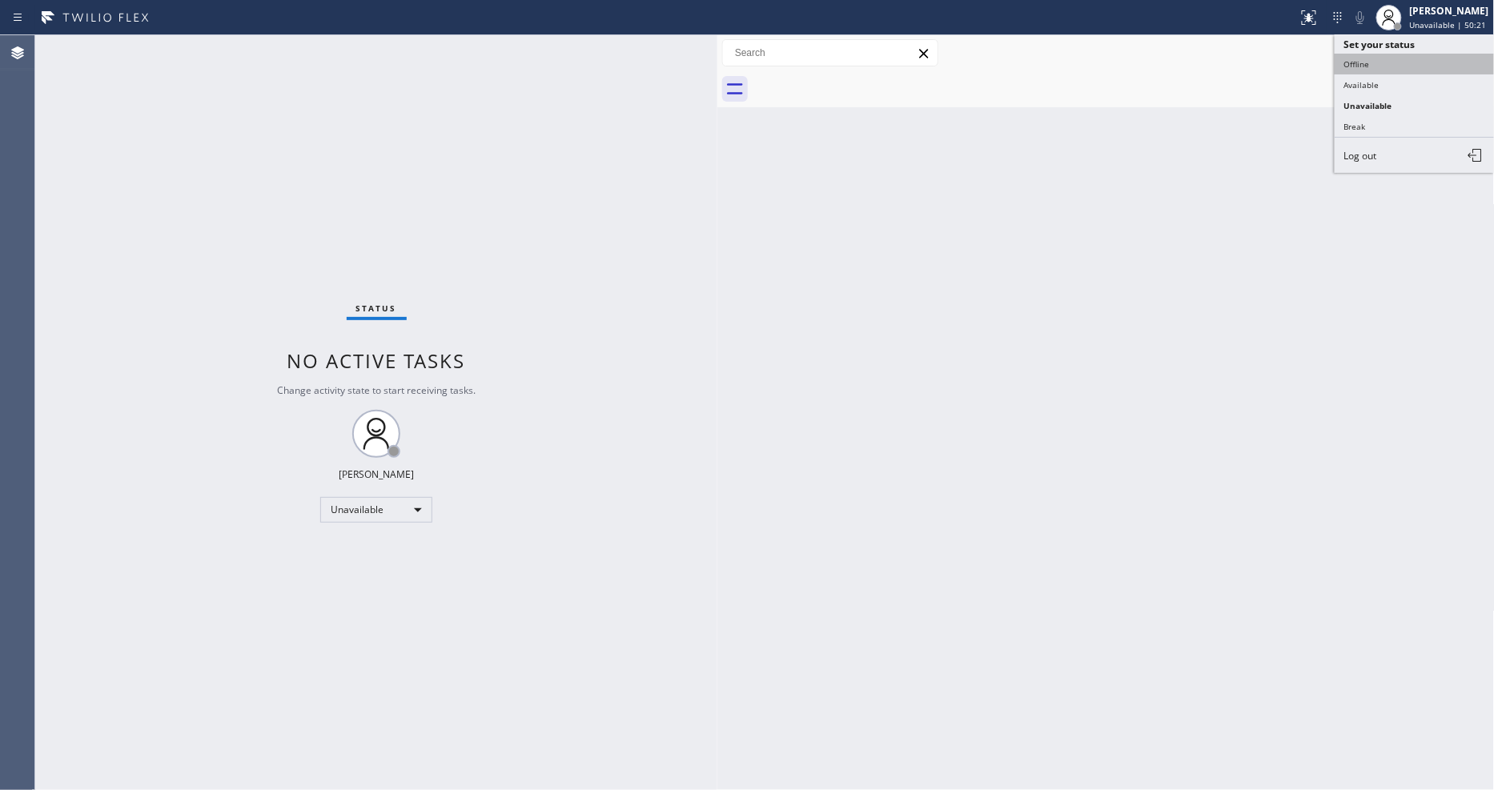
click at [1405, 54] on button "Offline" at bounding box center [1414, 64] width 160 height 21
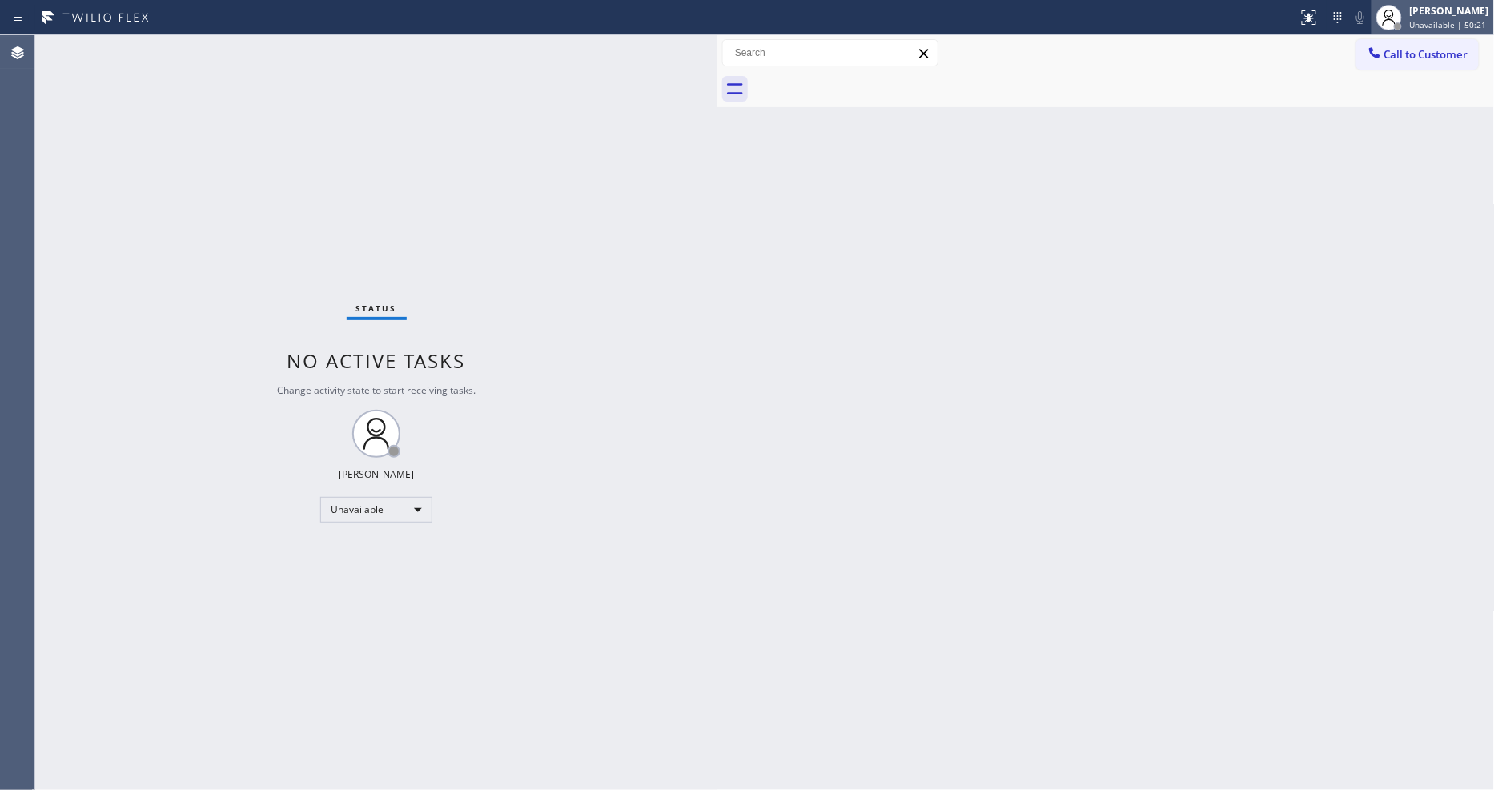
click at [1438, 13] on div "[PERSON_NAME]" at bounding box center [1449, 11] width 79 height 14
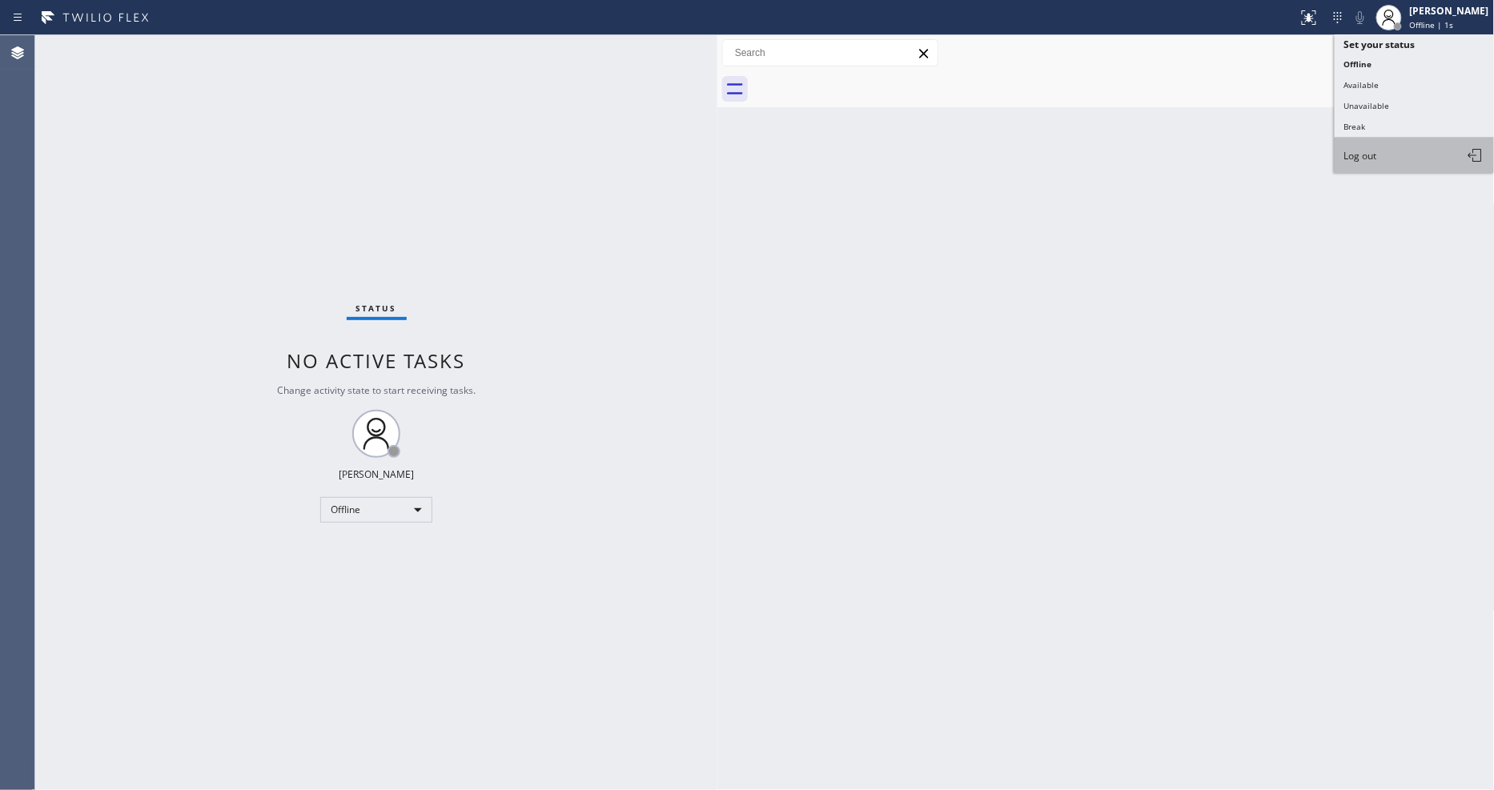
click at [1413, 161] on button "Log out" at bounding box center [1414, 155] width 160 height 35
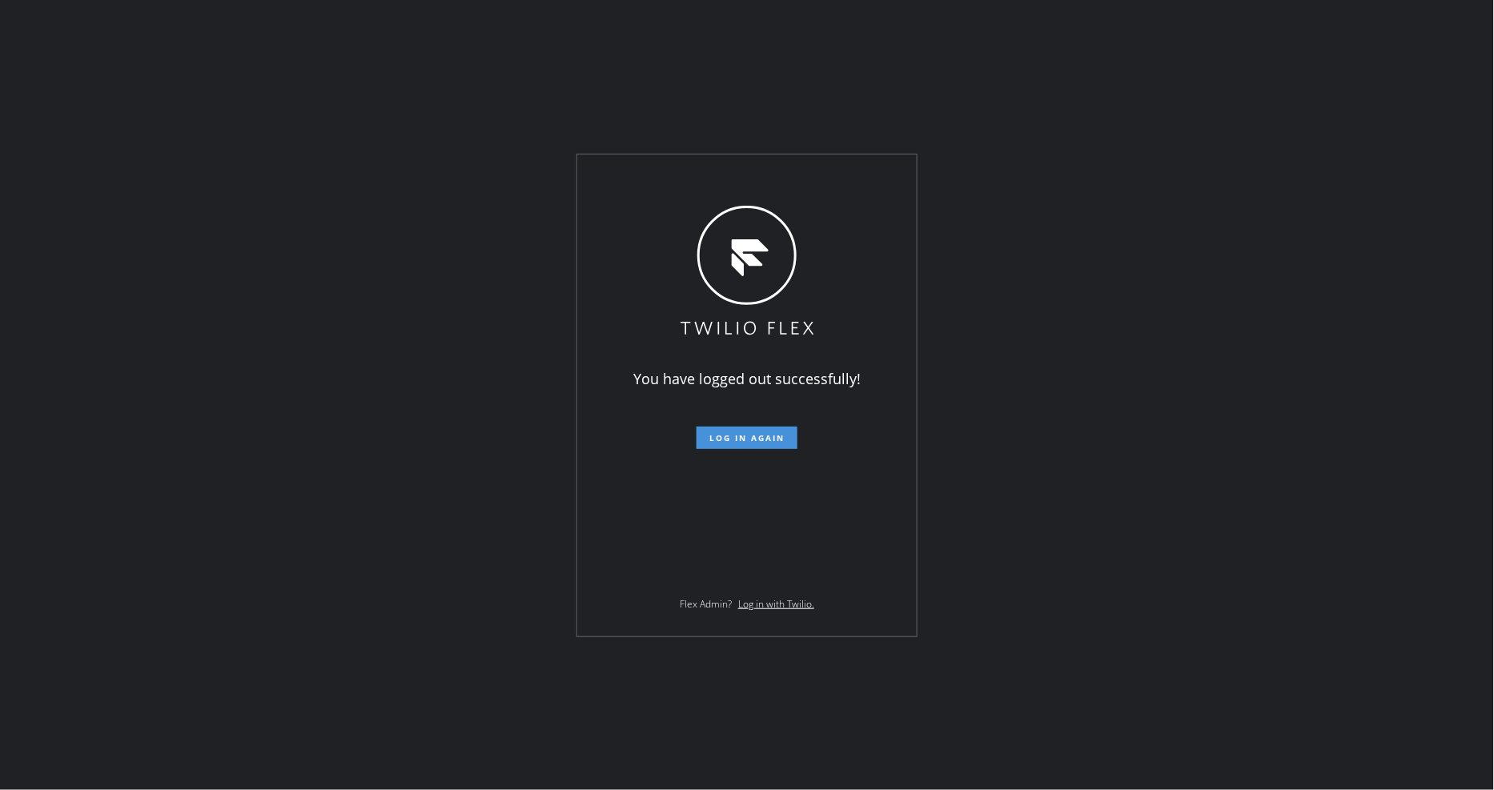
click at [747, 437] on span "Log in again" at bounding box center [746, 437] width 75 height 11
click at [727, 421] on form "Log in again" at bounding box center [747, 431] width 279 height 35
click at [724, 432] on span "Log in again" at bounding box center [746, 437] width 75 height 11
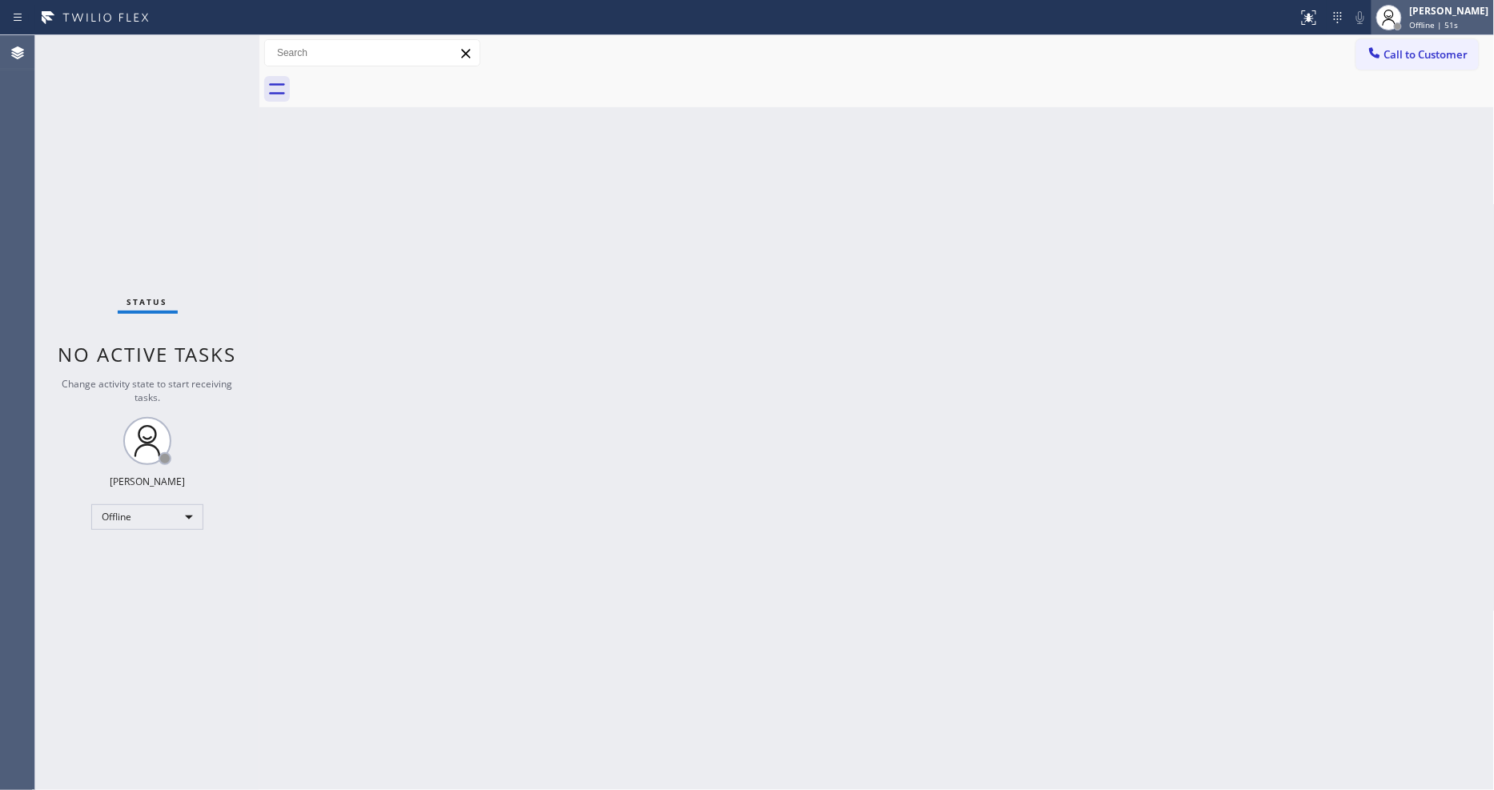
click at [1466, 14] on div "[PERSON_NAME]" at bounding box center [1449, 11] width 79 height 14
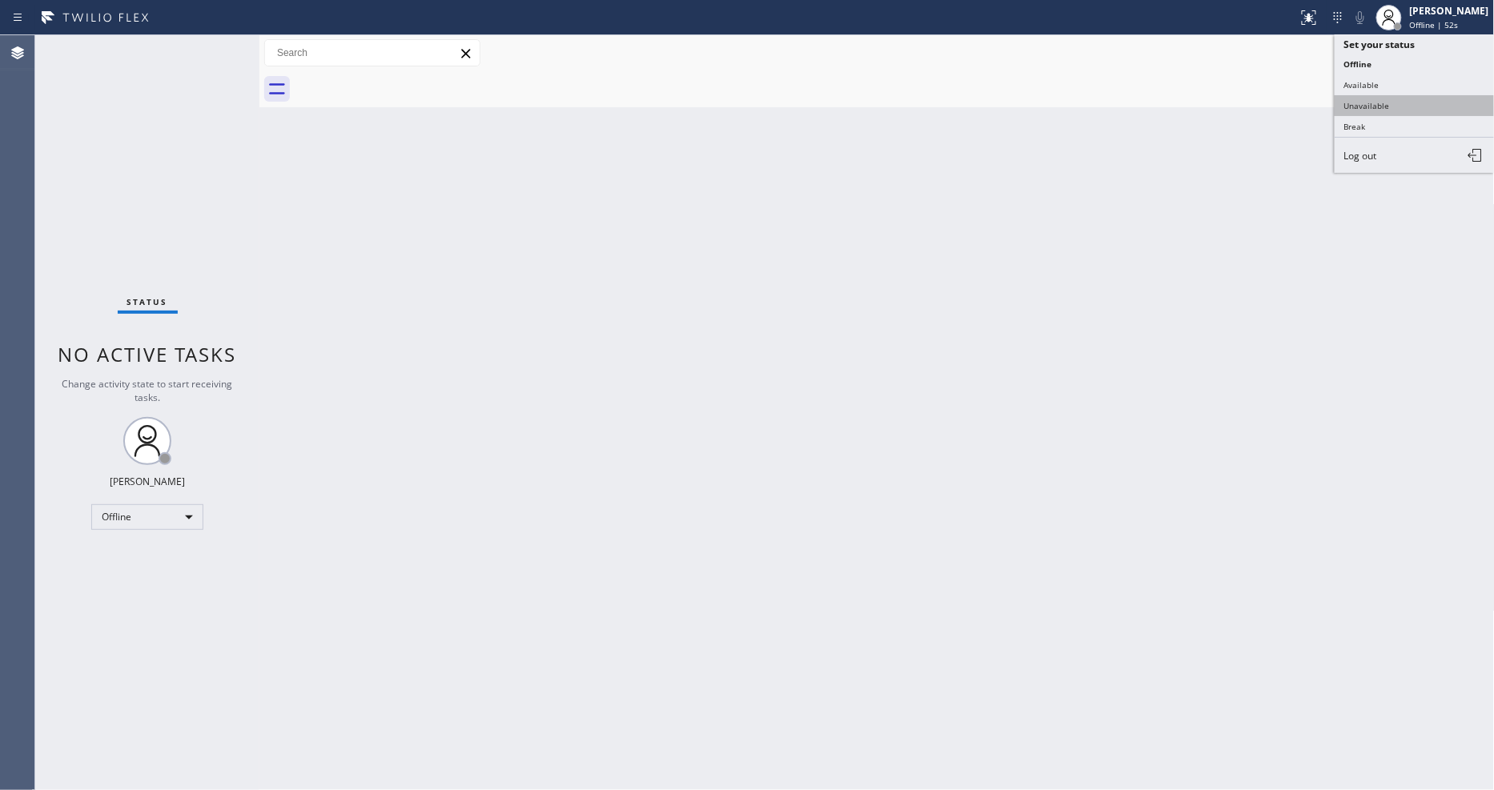
click at [1422, 105] on button "Unavailable" at bounding box center [1414, 105] width 160 height 21
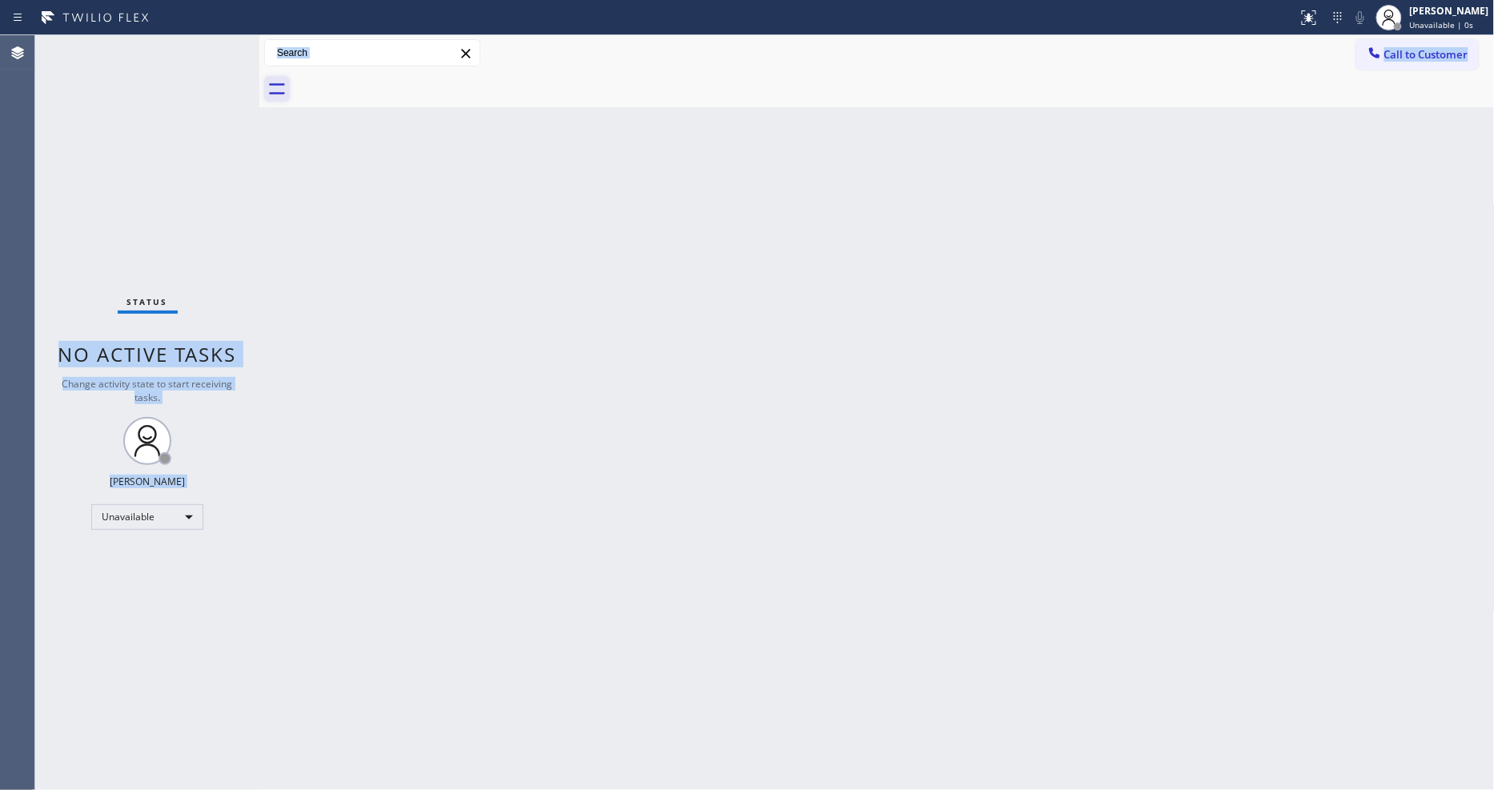
drag, startPoint x: 254, startPoint y: 85, endPoint x: 275, endPoint y: 83, distance: 20.9
click at [275, 83] on div "Status No active tasks Change activity state to start receiving tasks. Lyka Mon…" at bounding box center [764, 412] width 1458 height 755
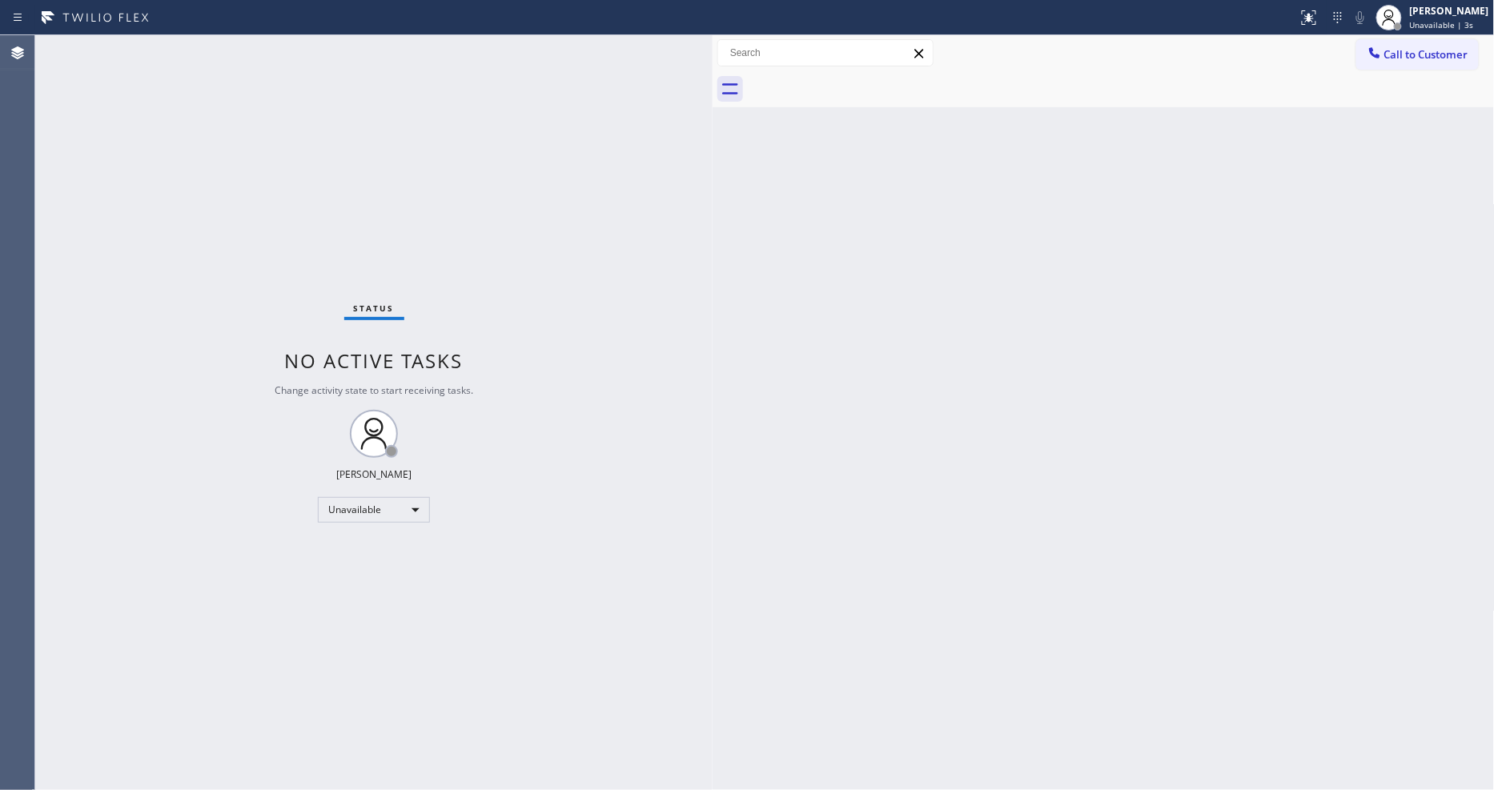
drag, startPoint x: 261, startPoint y: 83, endPoint x: 714, endPoint y: 99, distance: 453.3
click at [712, 99] on div at bounding box center [712, 412] width 0 height 755
click at [1387, 61] on button "Call to Customer" at bounding box center [1417, 54] width 122 height 30
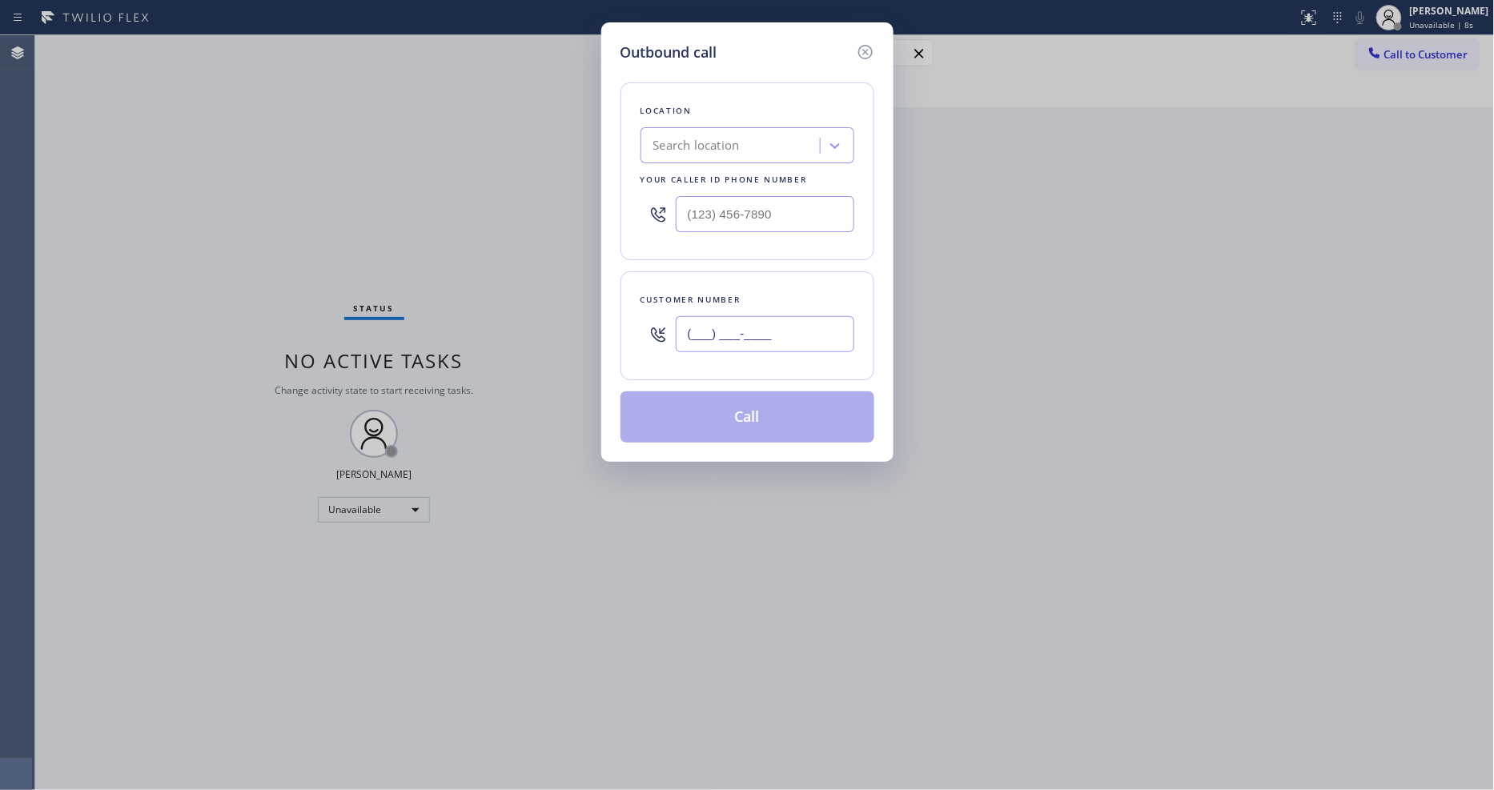
click at [719, 322] on input "(___) ___-____" at bounding box center [765, 334] width 178 height 36
paste input "text"
type input "(___) ___-____"
click at [705, 137] on div "Search location" at bounding box center [696, 146] width 86 height 18
paste input "Sub Zero Appliance Repair Key Biscayne"
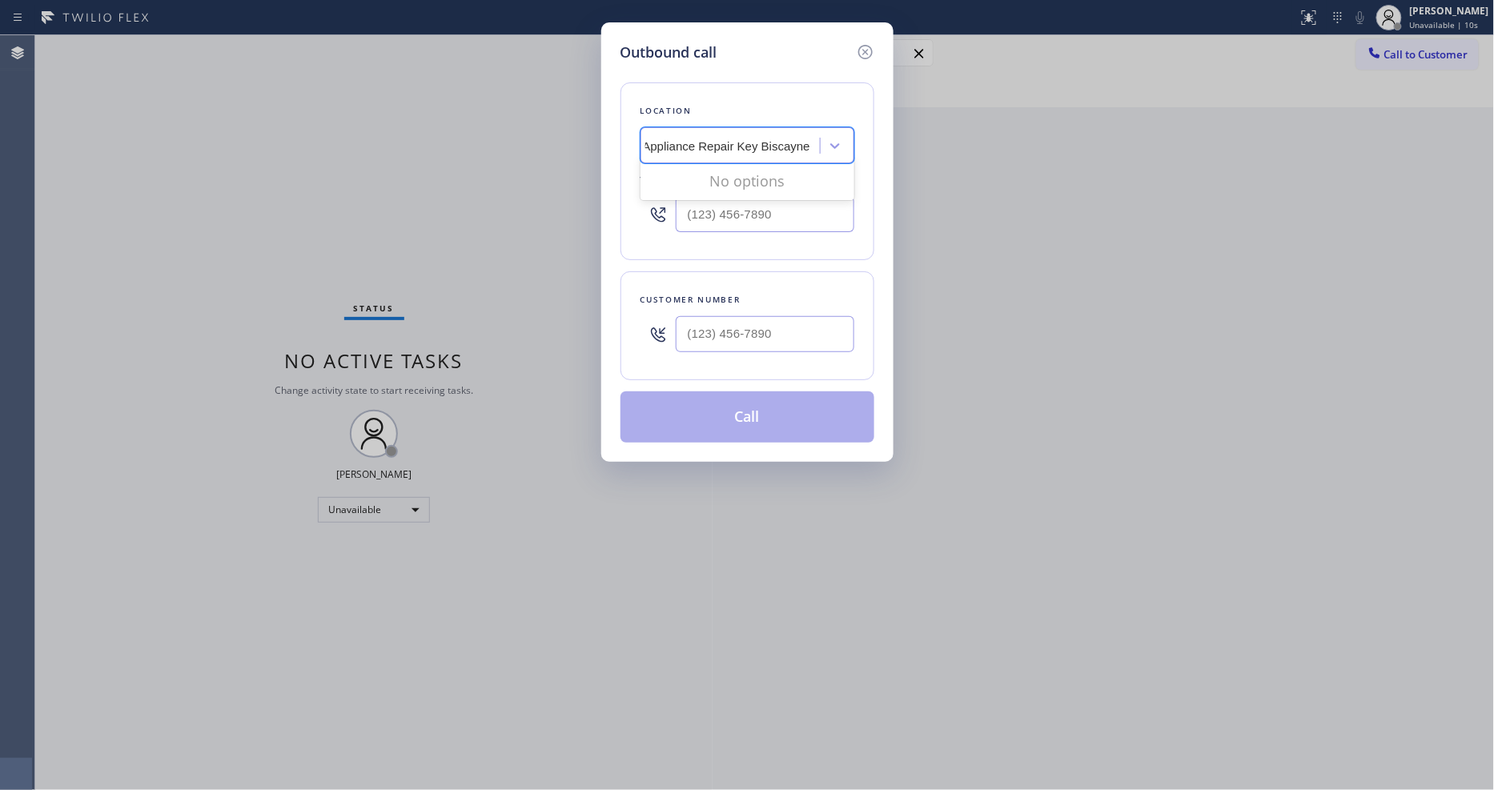
scroll to position [0, 62]
click at [702, 177] on div "No options" at bounding box center [747, 181] width 214 height 32
click at [700, 181] on div "No options" at bounding box center [747, 181] width 214 height 32
click at [716, 139] on input "Sub Zero Appliance Repair Key Biscayne" at bounding box center [702, 146] width 221 height 14
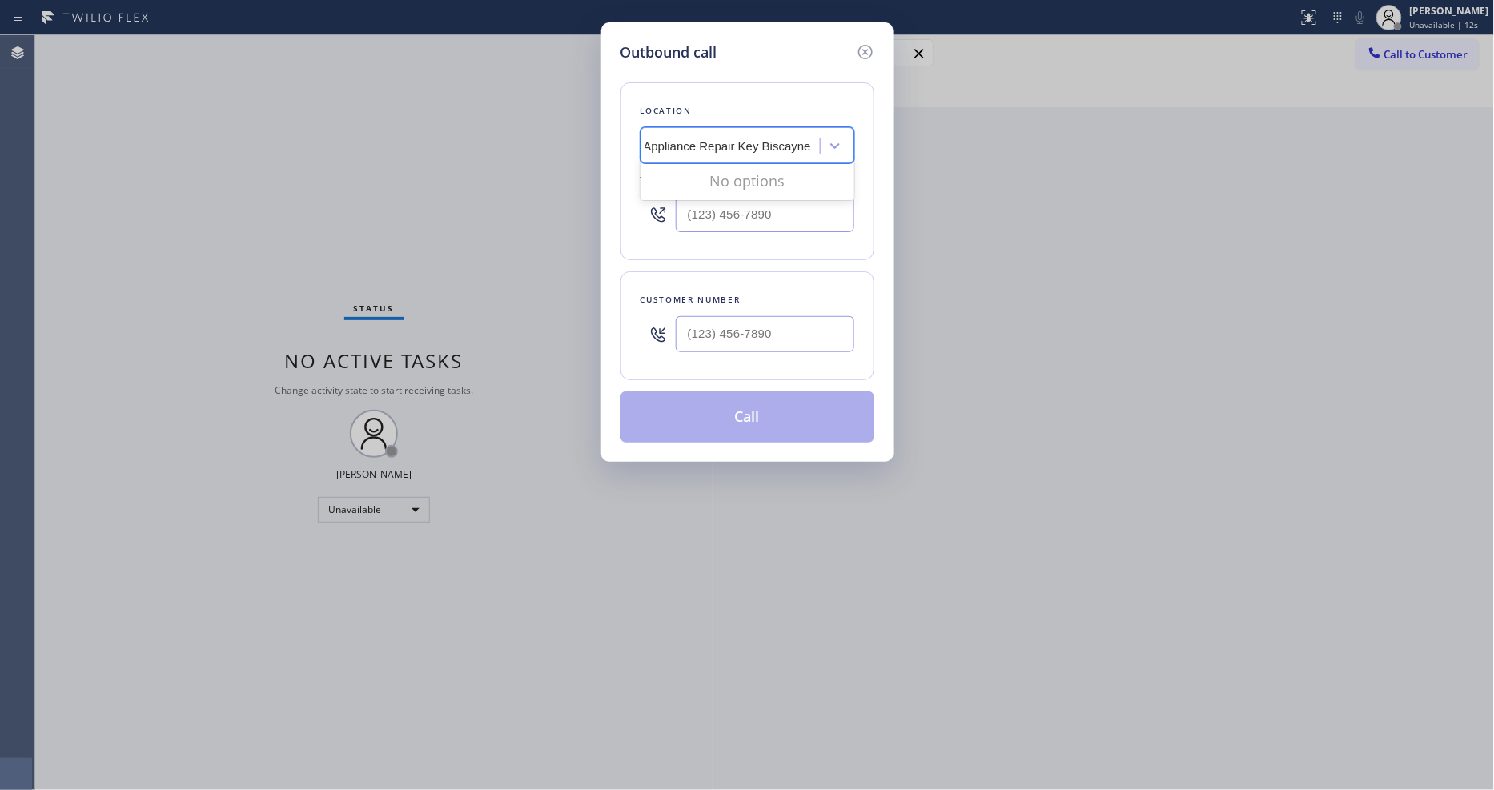
click at [716, 139] on input "Sub Zero Appliance Repair Key Biscayne" at bounding box center [702, 146] width 221 height 14
click at [717, 176] on div "No options" at bounding box center [747, 181] width 214 height 32
click at [860, 46] on icon at bounding box center [865, 51] width 19 height 19
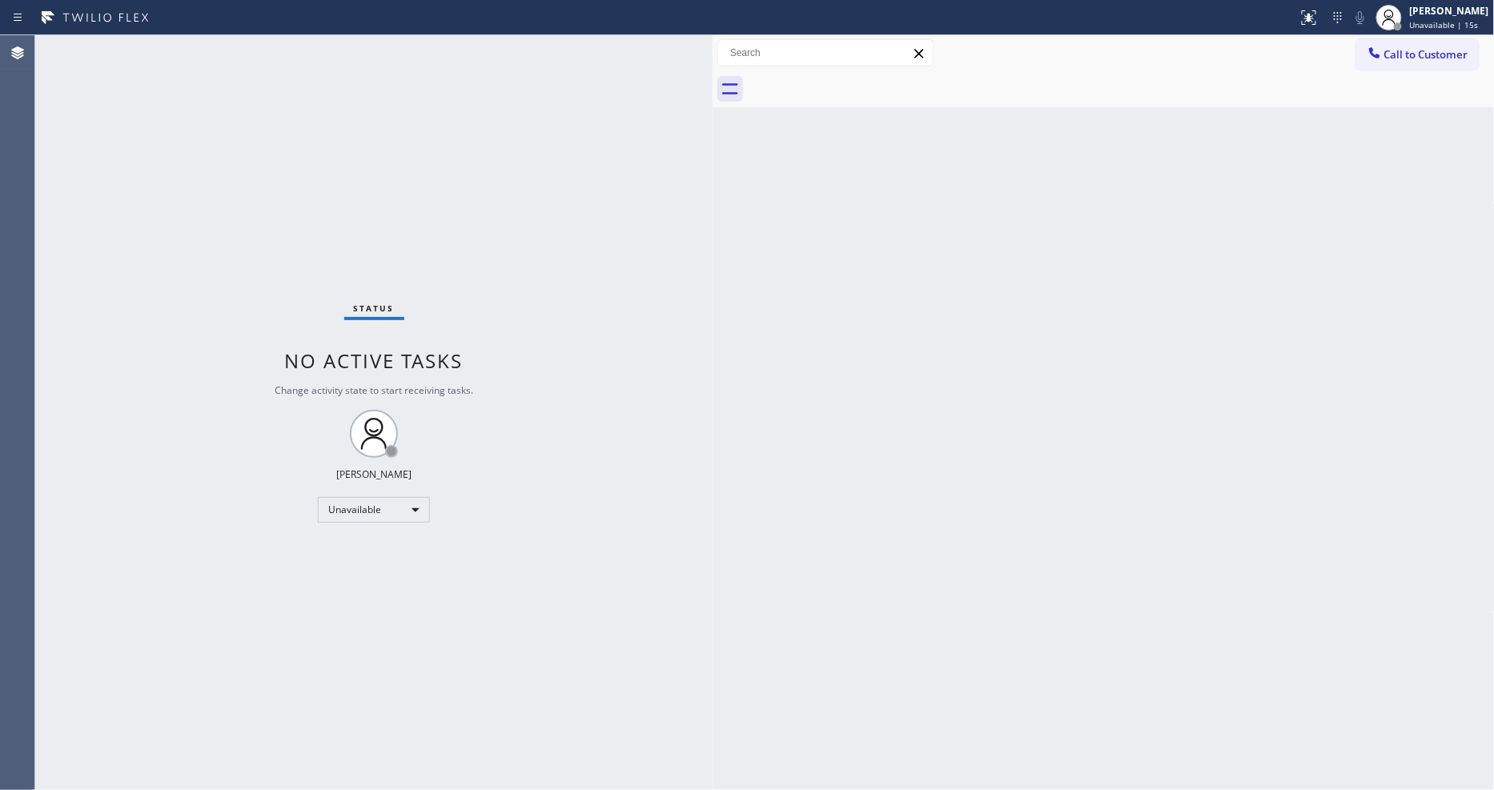
click at [1387, 54] on span "Call to Customer" at bounding box center [1426, 54] width 84 height 14
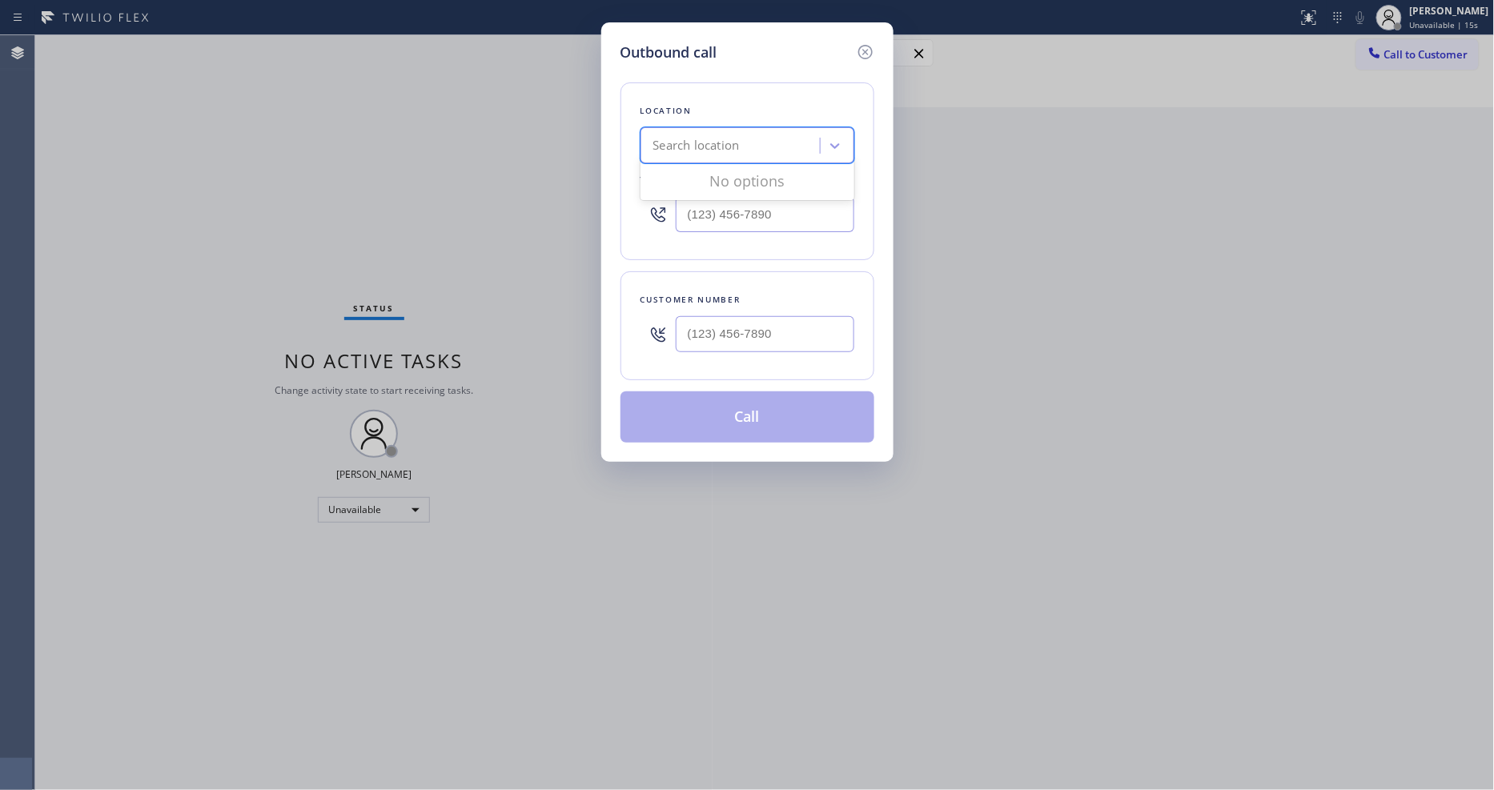
click at [720, 141] on div "Search location" at bounding box center [696, 146] width 86 height 18
paste input "Sub Zero Appliance Repair Key Biscayne"
type input "Sub Zero Appliance Repair Key Biscayne"
click at [867, 45] on icon at bounding box center [865, 51] width 19 height 19
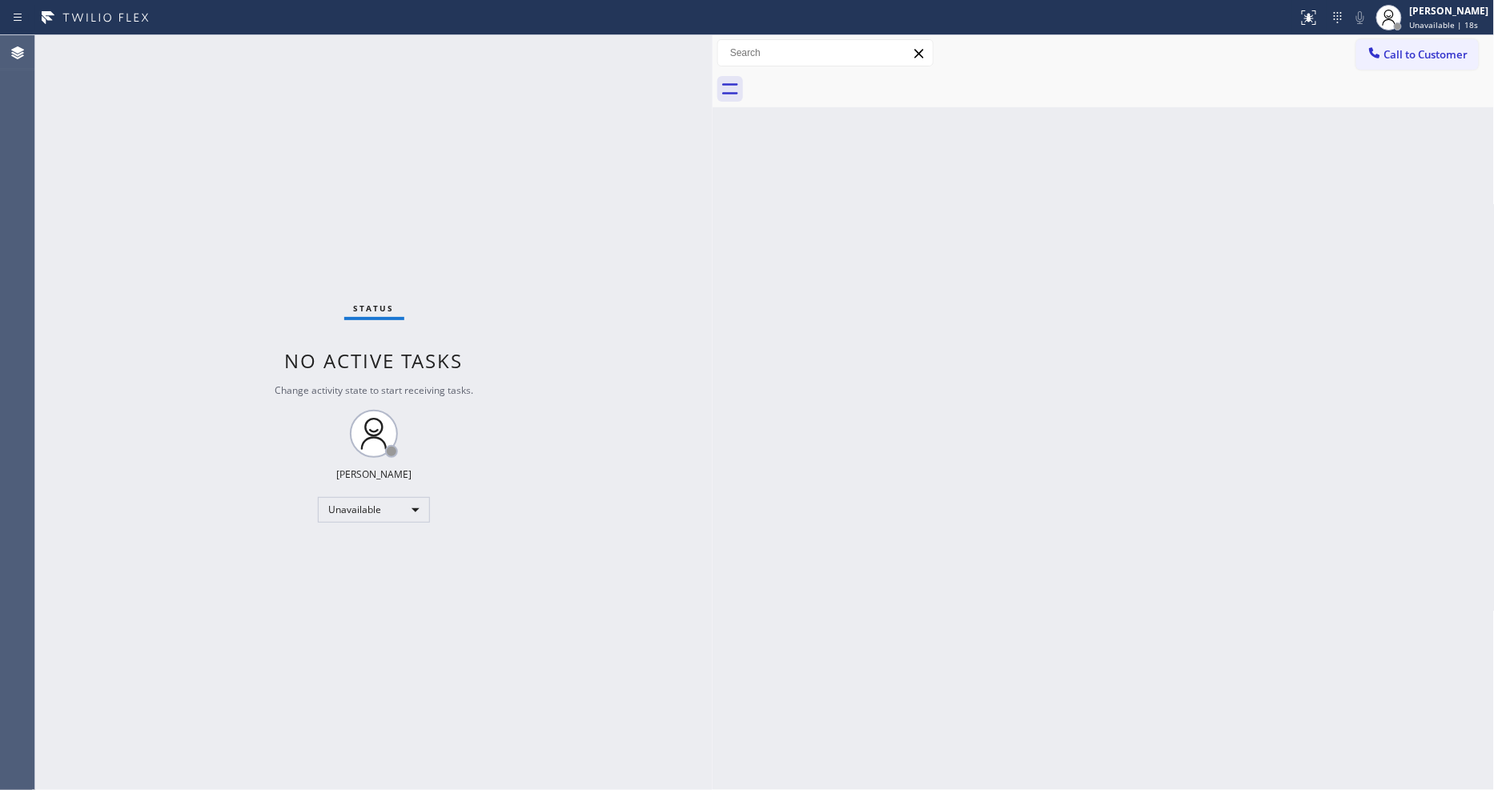
scroll to position [0, 0]
click at [1405, 51] on span "Call to Customer" at bounding box center [1426, 54] width 84 height 14
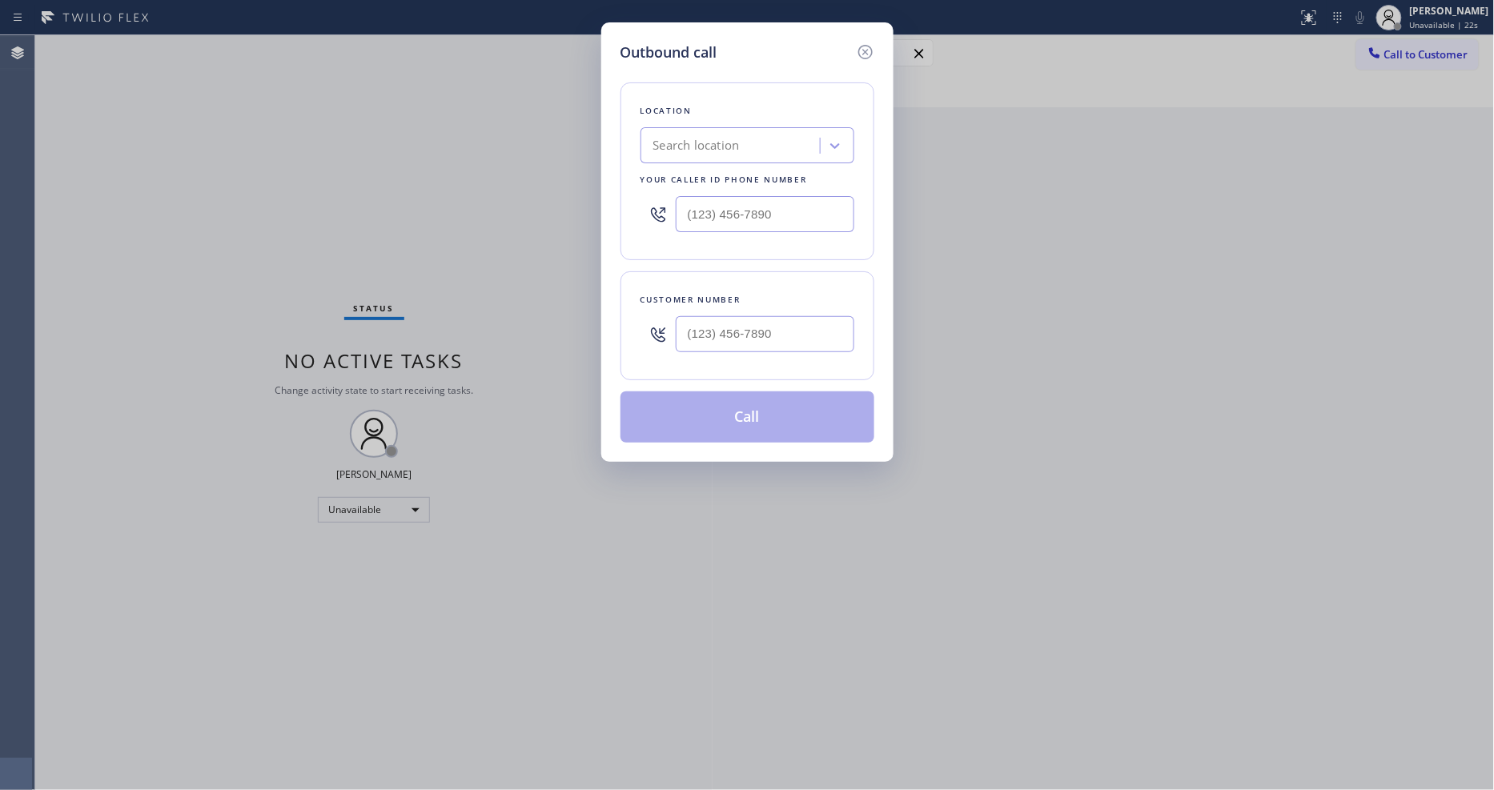
click at [720, 158] on div "Location Search location Your caller id phone number" at bounding box center [747, 171] width 254 height 178
click at [717, 146] on div "Search location" at bounding box center [696, 146] width 86 height 18
paste input "Sub Zero Appliance Repair Key Biscayne"
type input "Sub Zero Appliance Repair Key Biscayne"
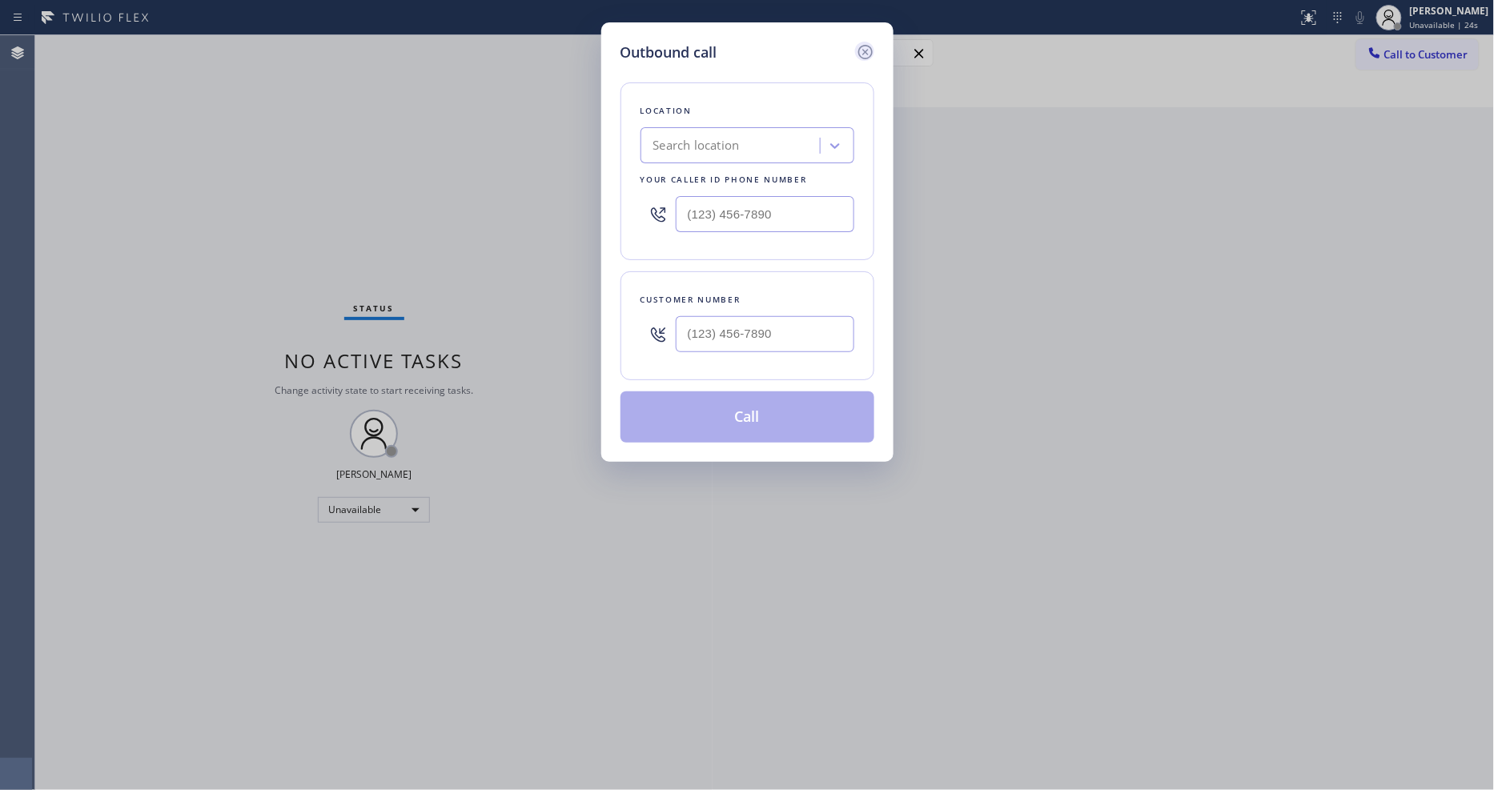
click at [869, 44] on icon at bounding box center [865, 51] width 19 height 19
